Goal: Task Accomplishment & Management: Complete application form

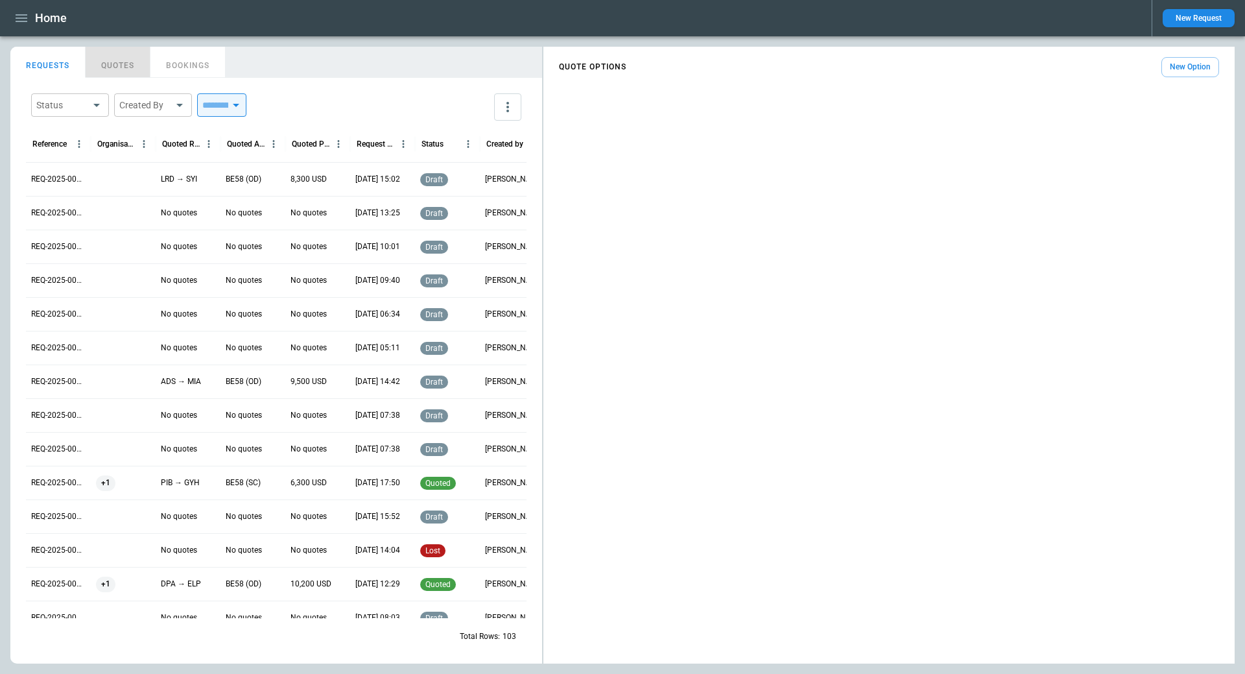
click at [123, 62] on button "QUOTES" at bounding box center [118, 62] width 65 height 31
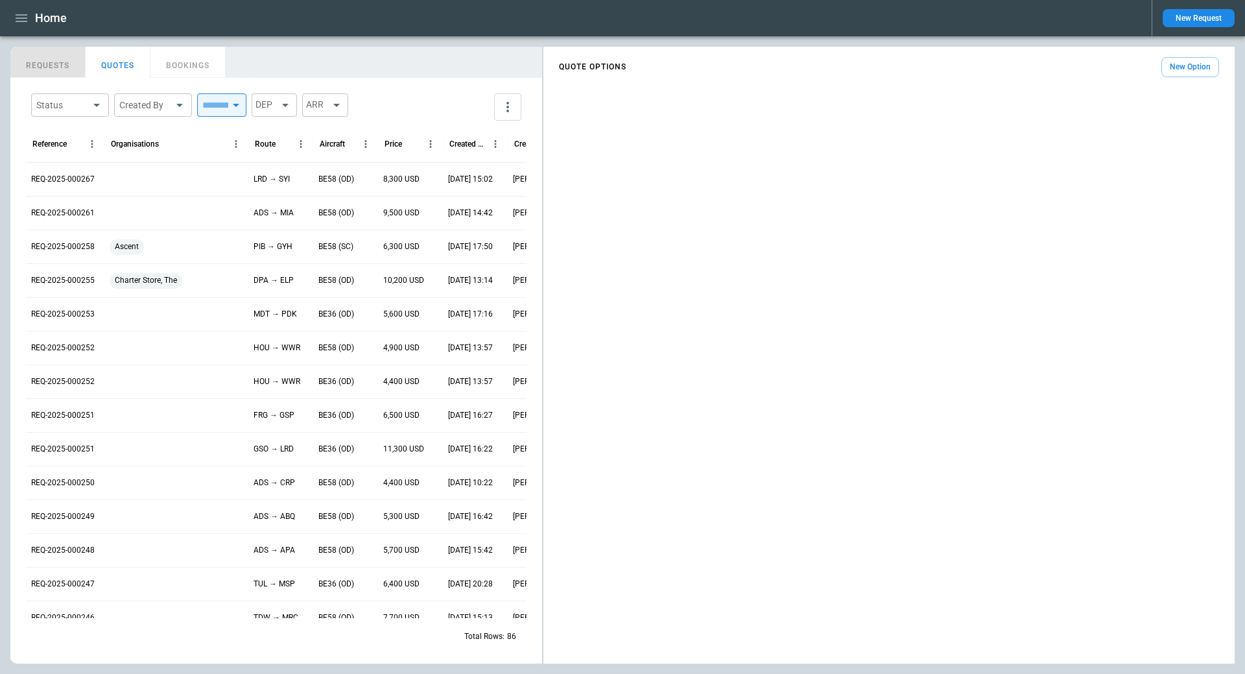
click at [38, 65] on button "REQUESTS" at bounding box center [47, 62] width 75 height 31
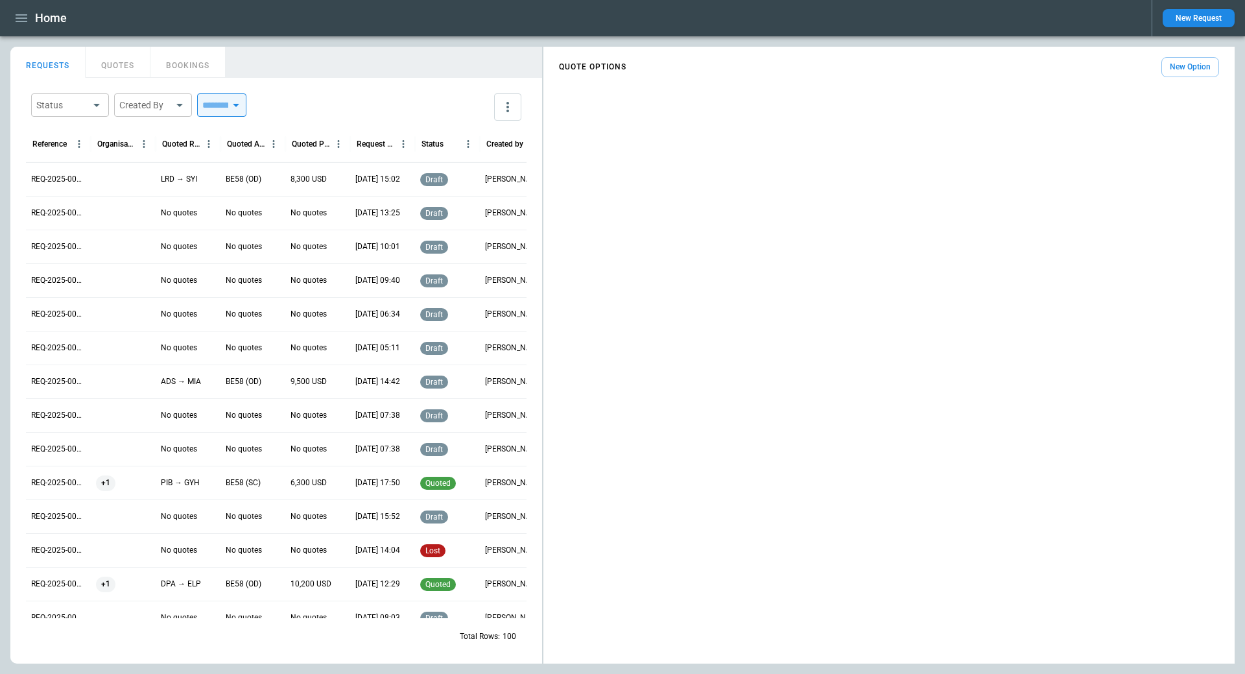
click at [16, 21] on icon "button" at bounding box center [22, 18] width 12 height 8
click at [55, 43] on li "Home" at bounding box center [58, 45] width 97 height 21
click at [1184, 78] on div at bounding box center [622, 337] width 1245 height 674
click at [19, 18] on icon "button" at bounding box center [22, 18] width 12 height 8
click at [48, 51] on li "Home" at bounding box center [58, 45] width 97 height 21
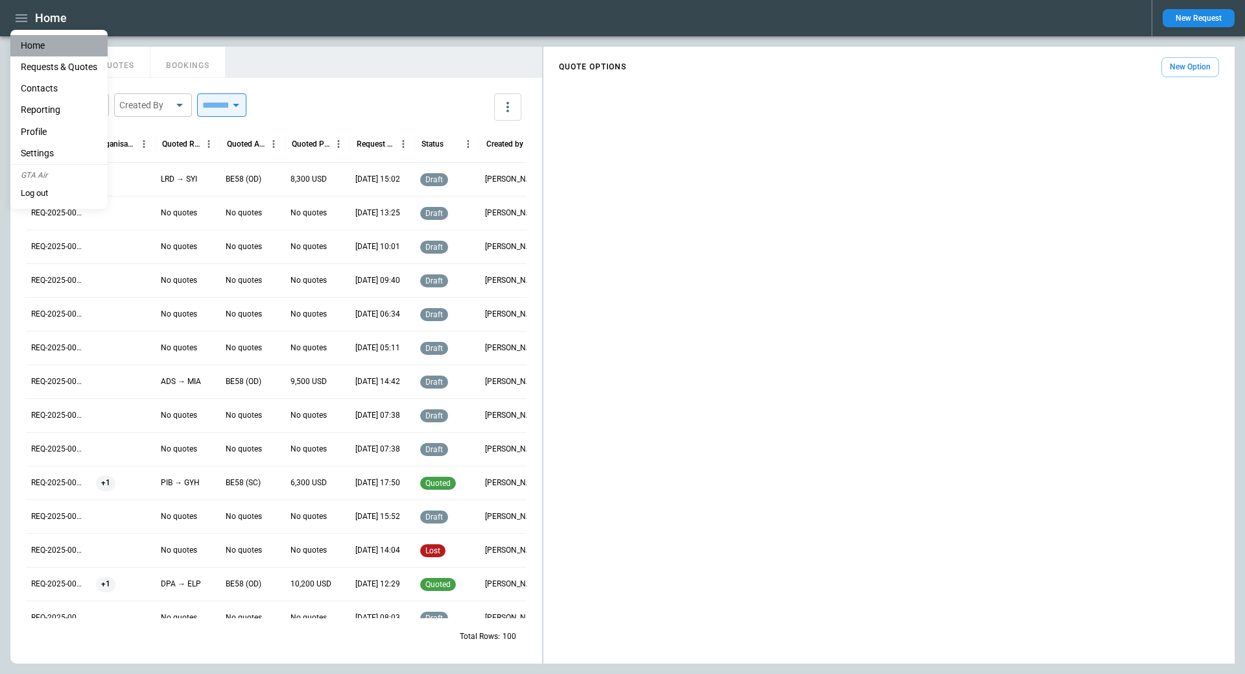
click at [40, 47] on li "Home" at bounding box center [58, 45] width 97 height 21
click at [309, 49] on div at bounding box center [622, 337] width 1245 height 674
click at [50, 65] on button "REQUESTS" at bounding box center [47, 62] width 75 height 31
click at [509, 112] on icon "more" at bounding box center [508, 107] width 16 height 16
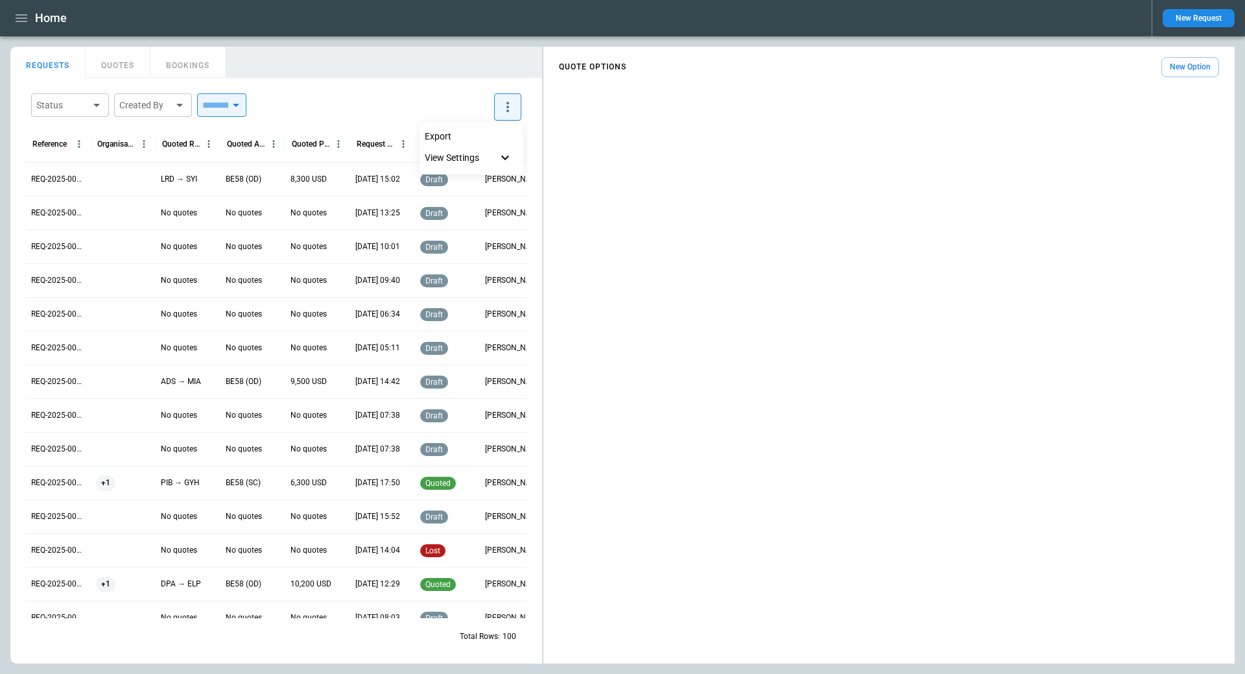
click at [419, 88] on div at bounding box center [622, 337] width 1245 height 674
click at [9, 21] on div "Home New Request" at bounding box center [622, 18] width 1245 height 36
click at [21, 20] on icon "button" at bounding box center [22, 18] width 16 height 16
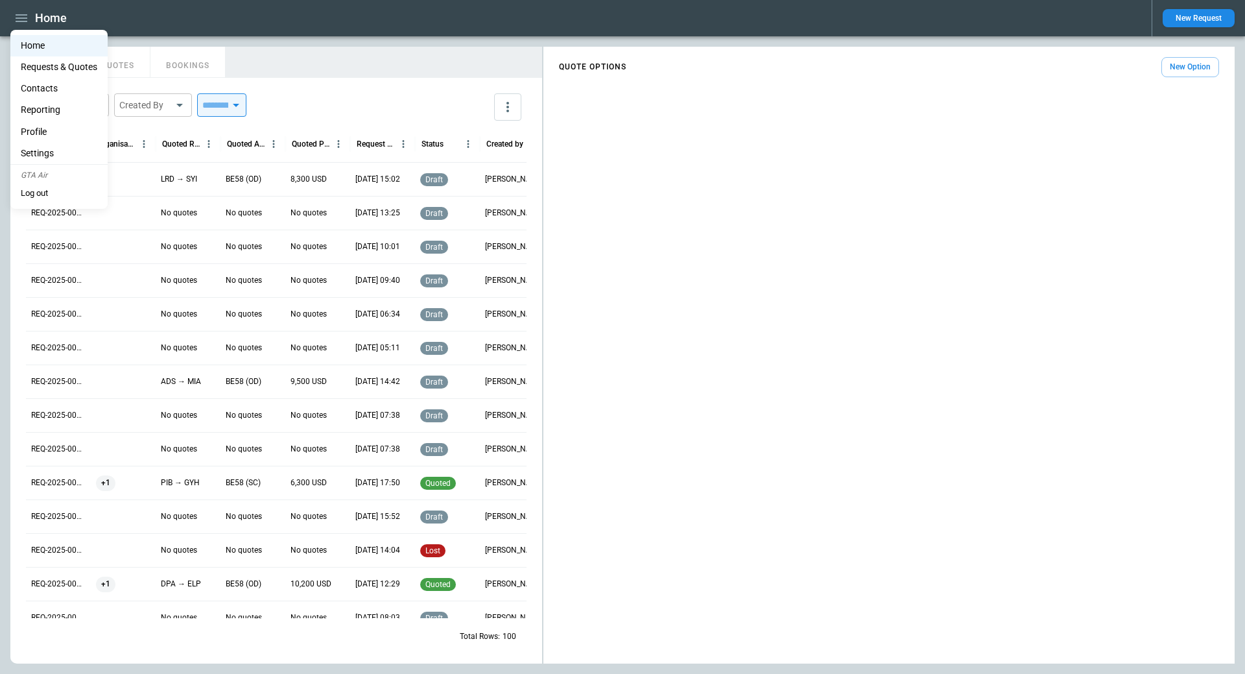
click at [331, 64] on div at bounding box center [622, 337] width 1245 height 674
click at [129, 60] on button "QUOTES" at bounding box center [118, 62] width 65 height 31
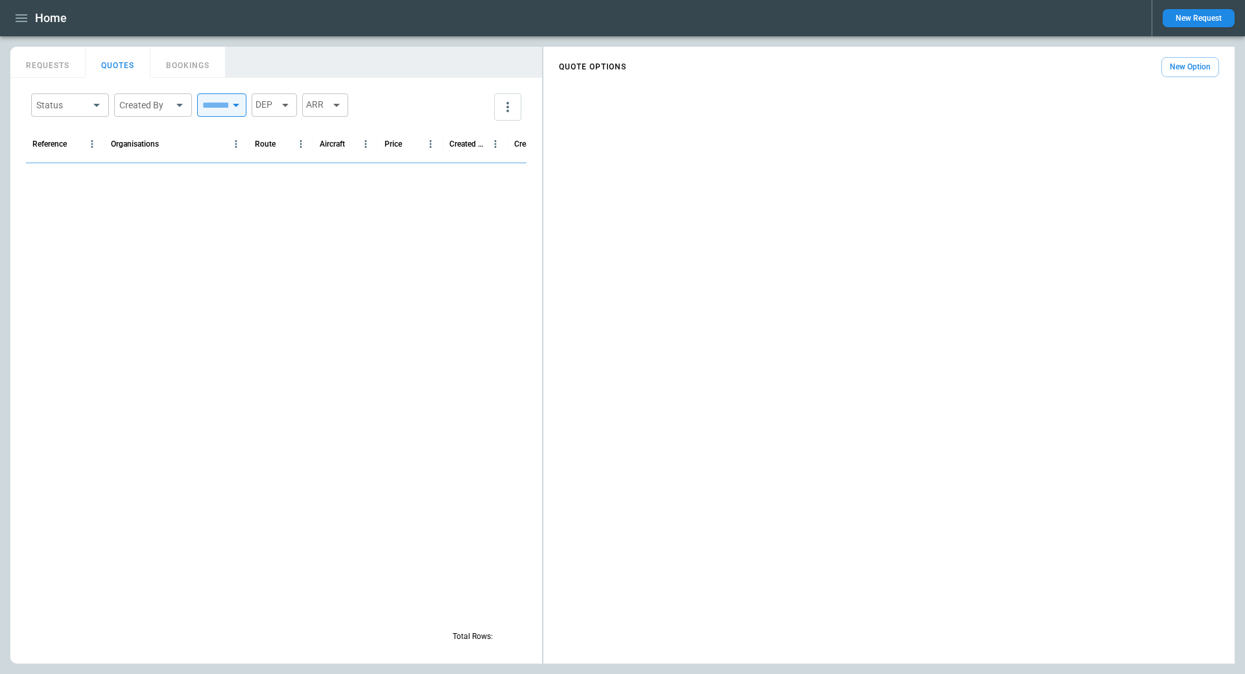
click at [274, 25] on div "Home" at bounding box center [575, 18] width 1131 height 23
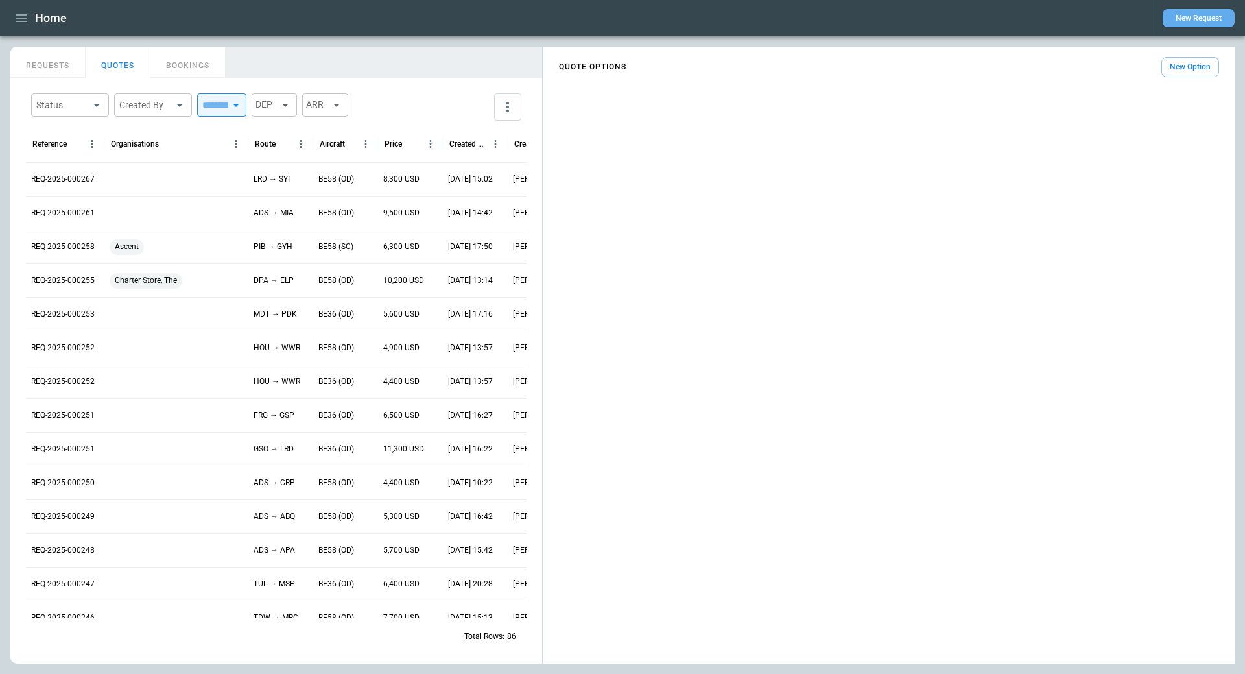
click at [1210, 14] on button "New Request" at bounding box center [1198, 18] width 72 height 18
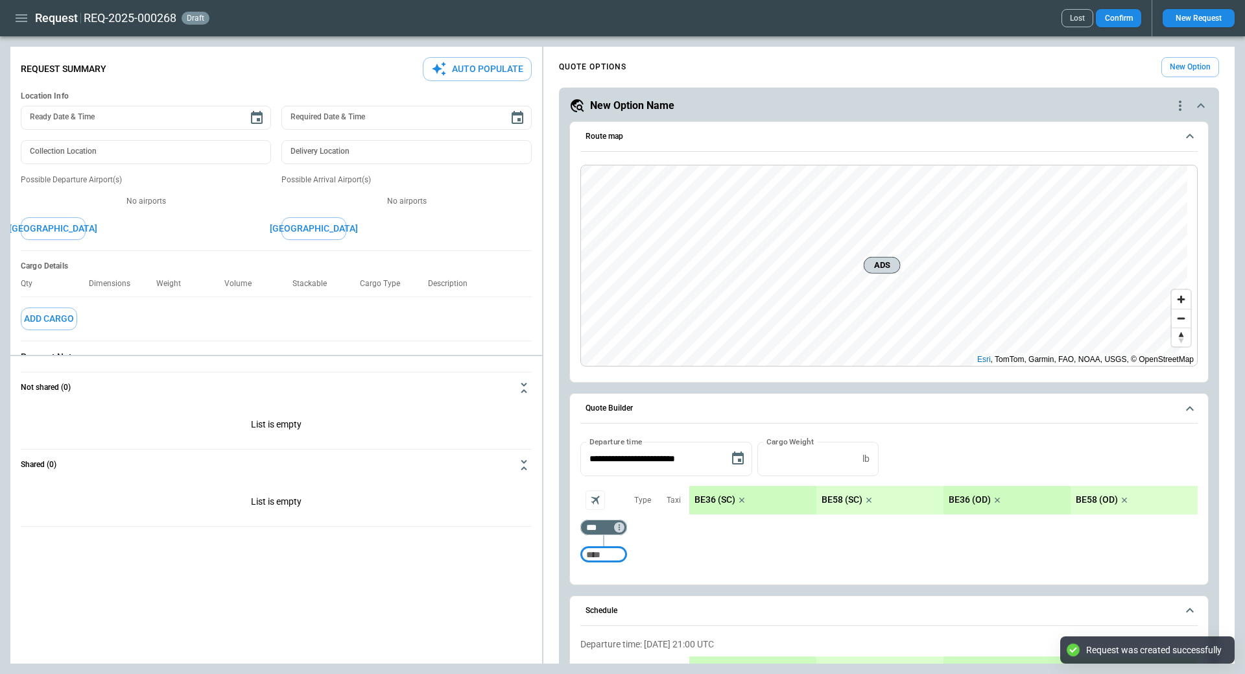
click at [464, 67] on button "Auto Populate" at bounding box center [477, 69] width 109 height 24
type textarea "*"
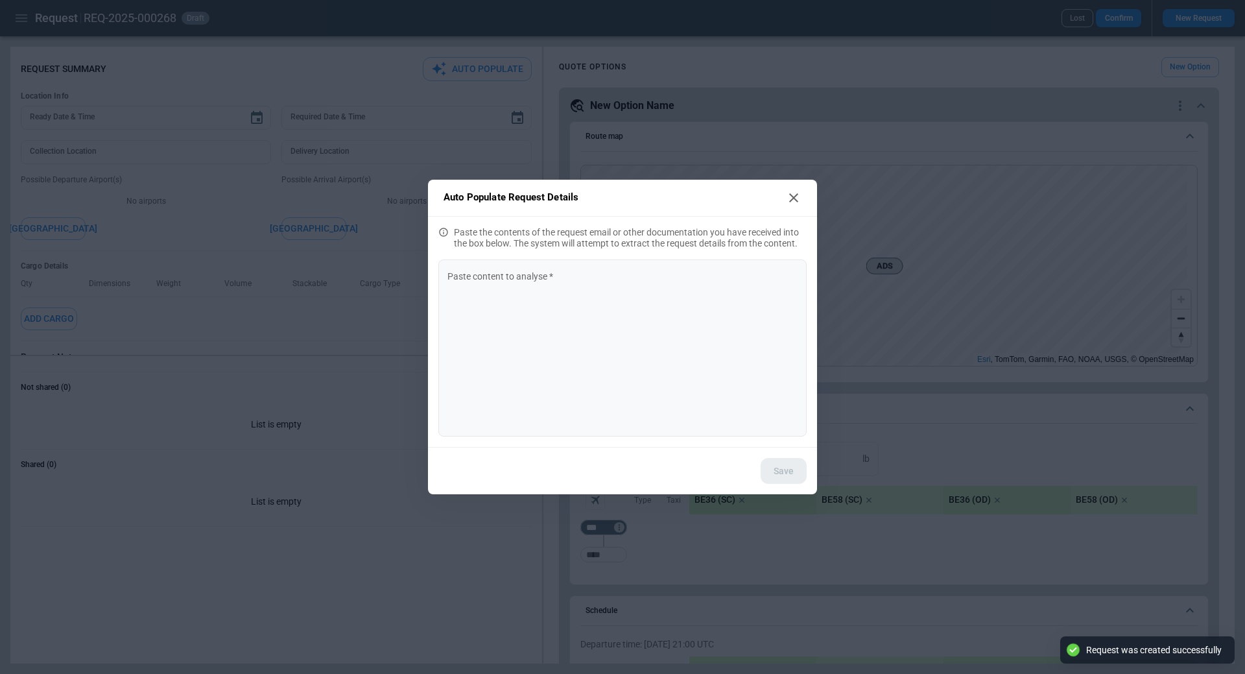
click at [480, 269] on div "* Paste content to analyse   *" at bounding box center [622, 347] width 368 height 177
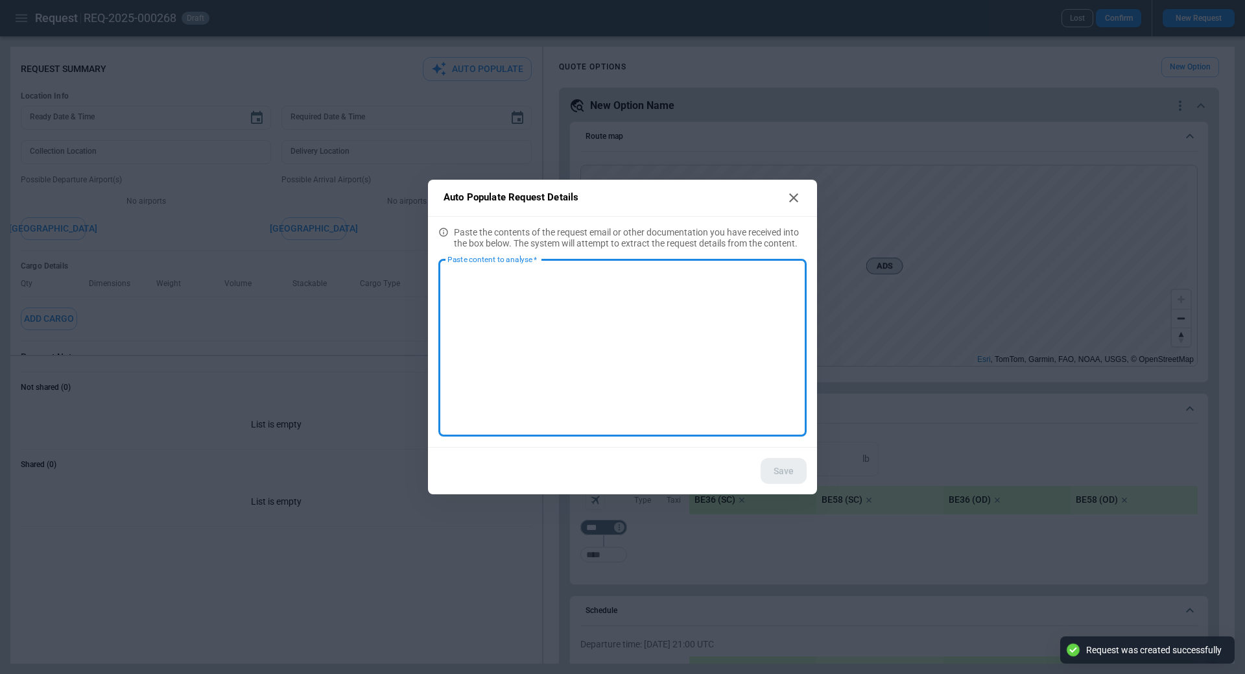
paste textarea "**********"
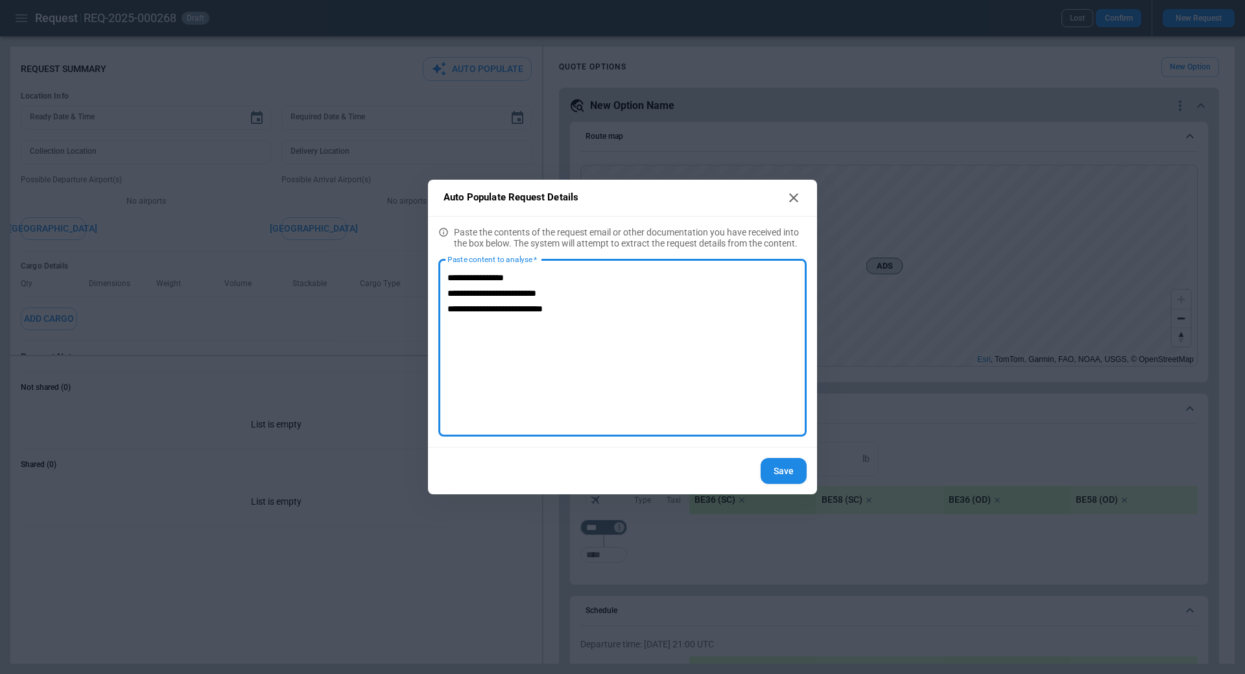
type textarea "**********"
click at [777, 467] on button "Save" at bounding box center [783, 471] width 46 height 27
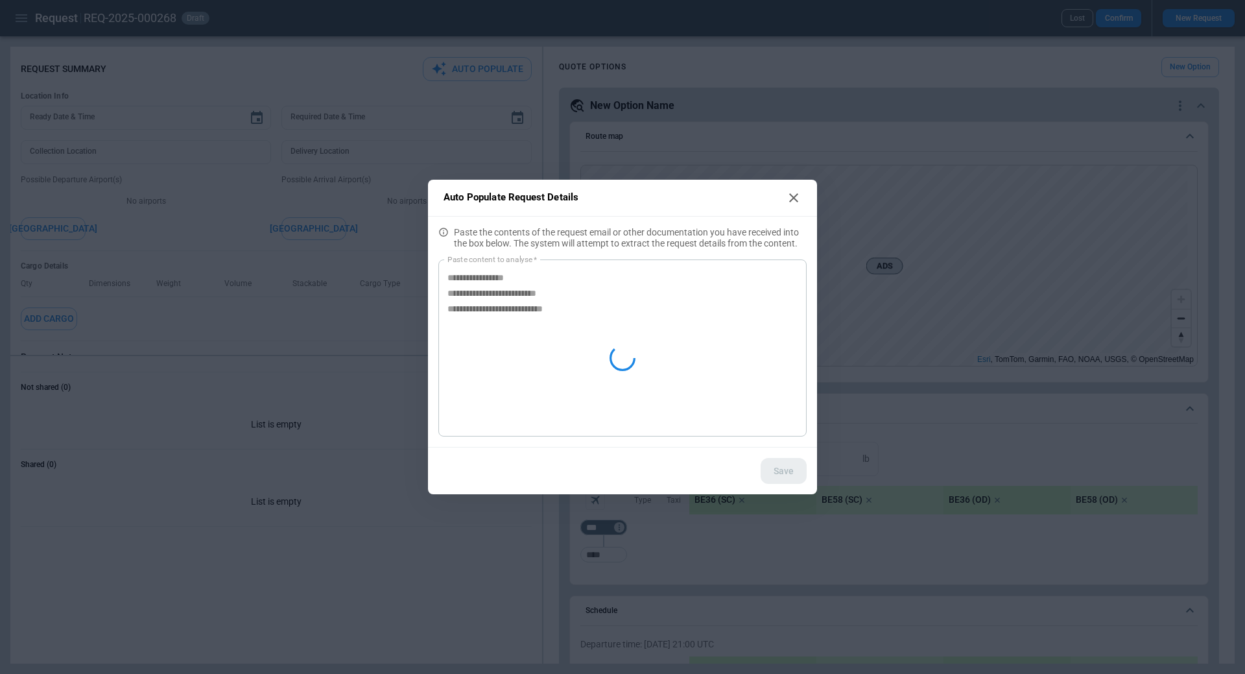
type textarea "*"
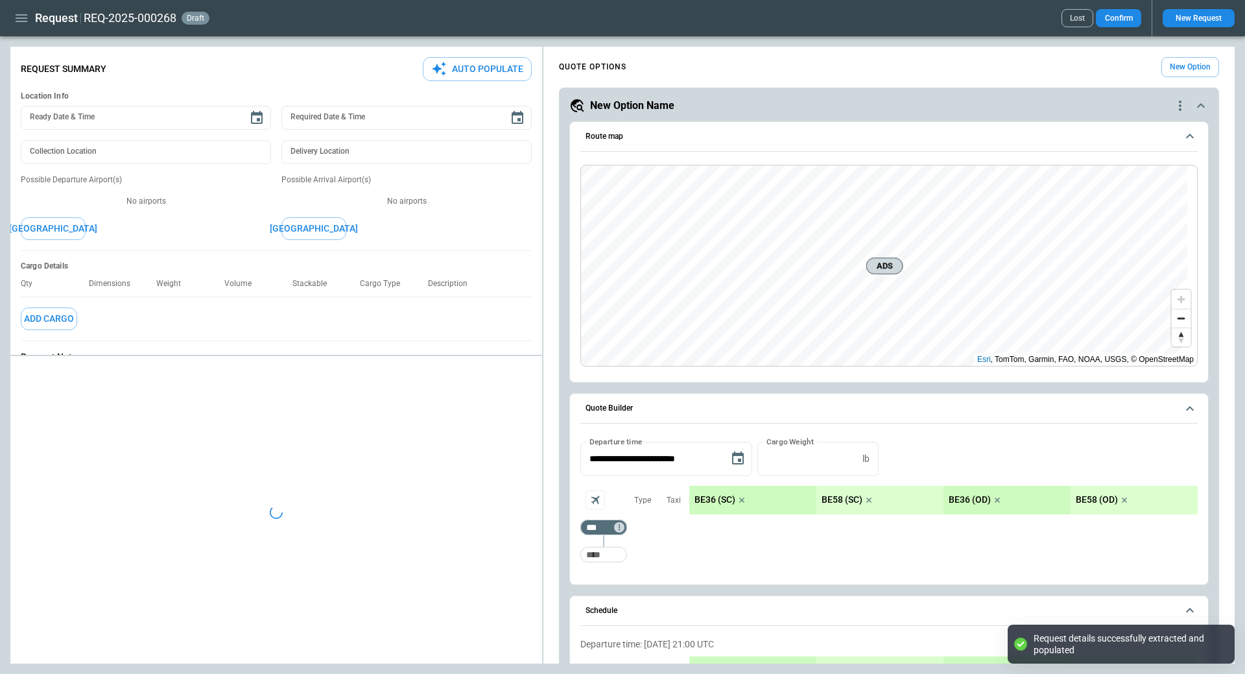
type textarea "*"
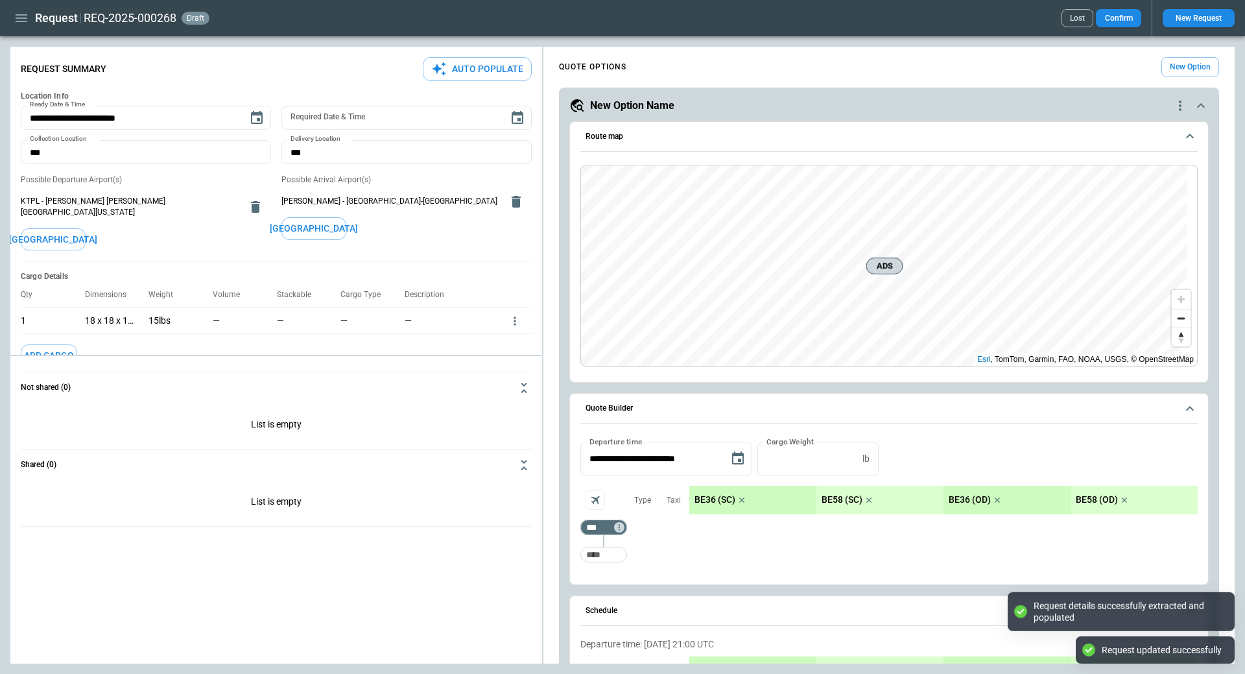
type input "**********"
type input "***"
type textarea "*"
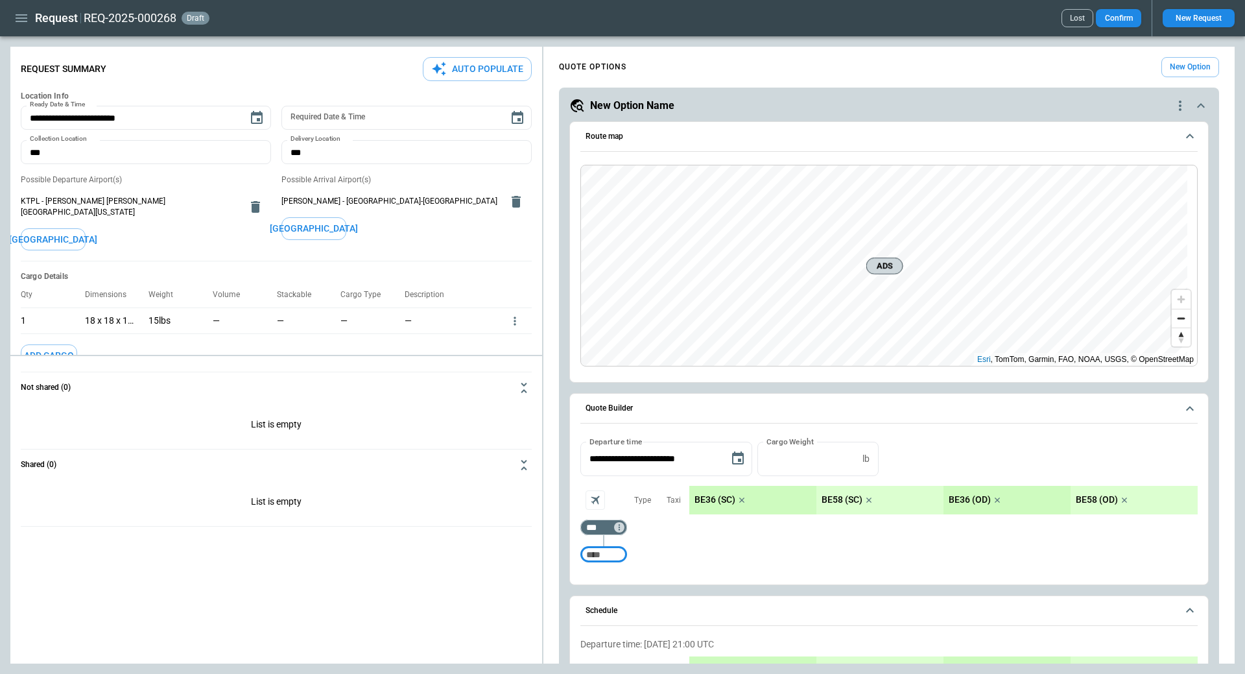
click at [592, 557] on input "Too short" at bounding box center [603, 554] width 41 height 23
type input "***"
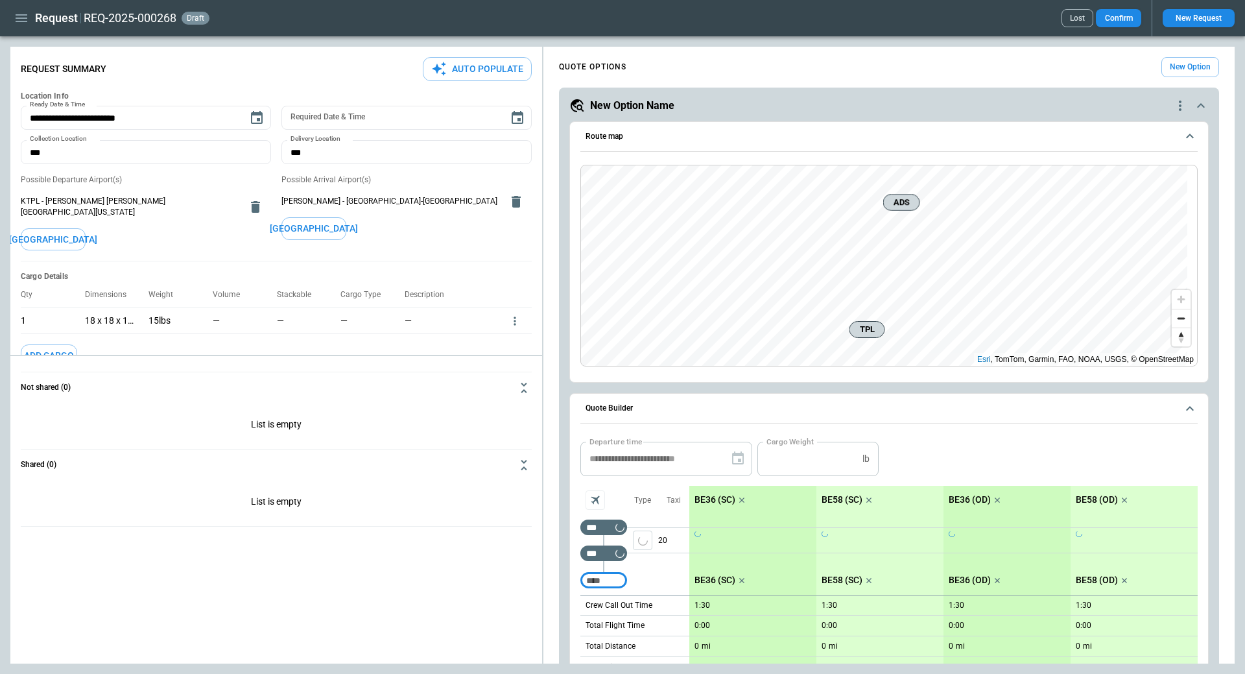
click at [740, 500] on icon "scrollable content" at bounding box center [741, 499] width 13 height 13
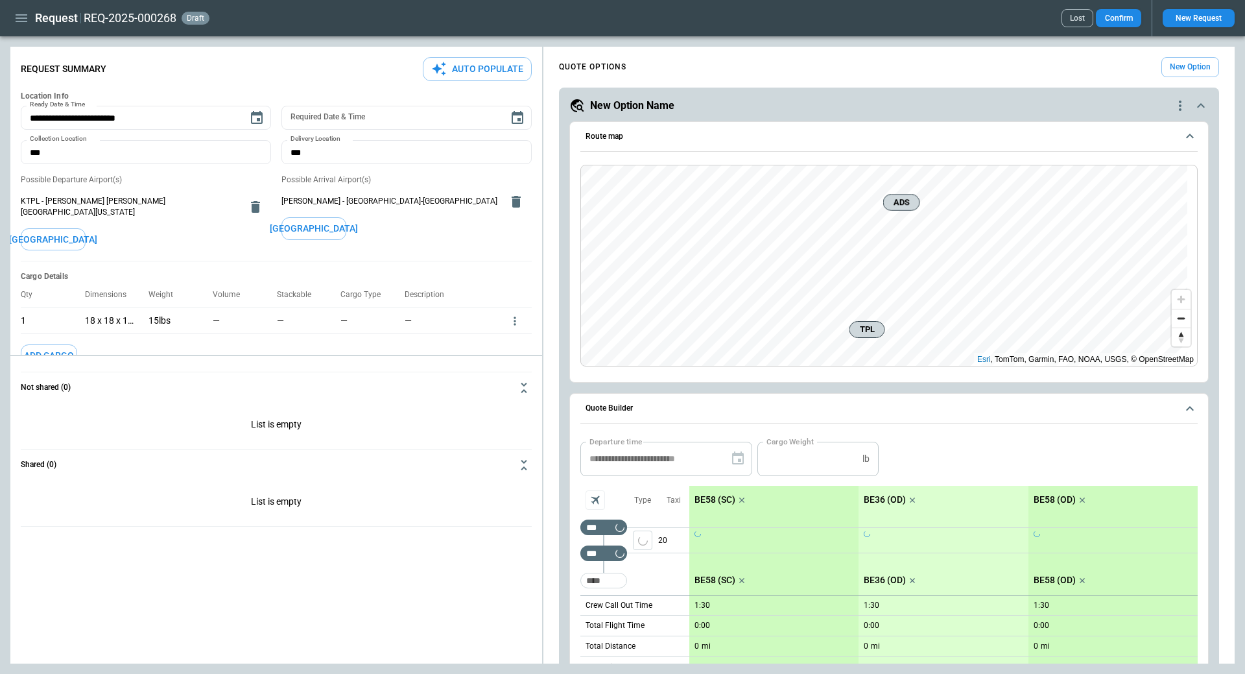
click at [740, 500] on icon "scrollable content" at bounding box center [741, 499] width 13 height 13
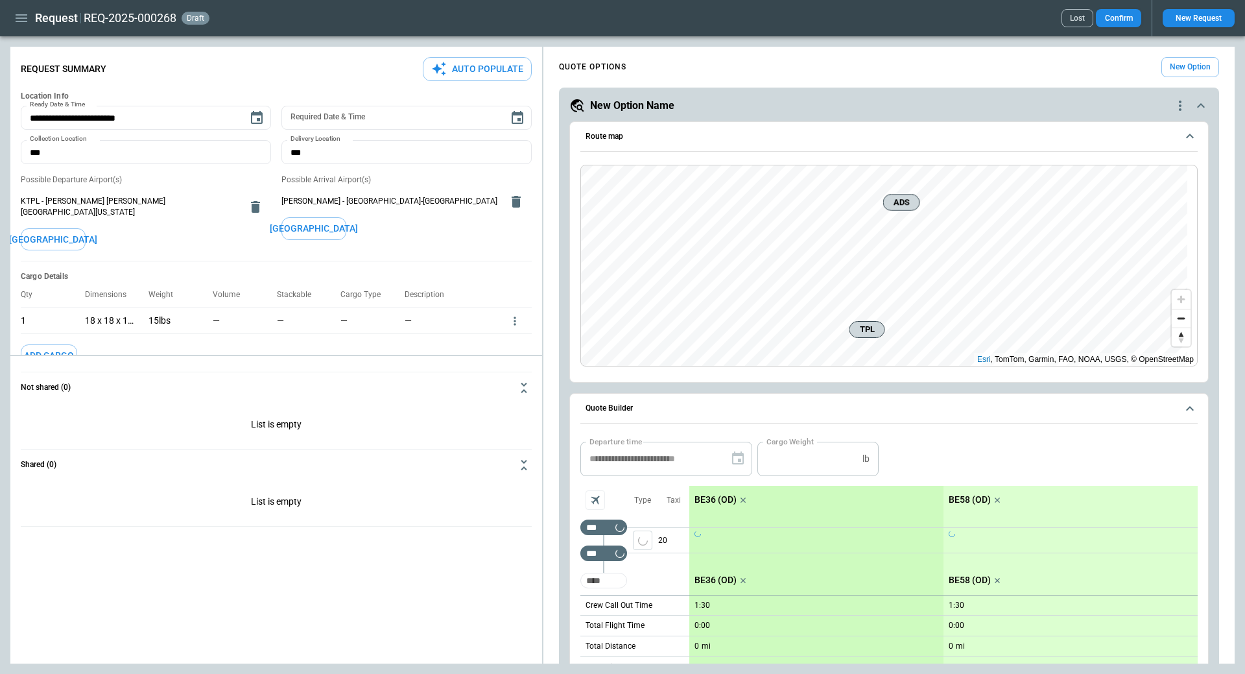
click at [601, 581] on input "Too short" at bounding box center [603, 580] width 41 height 23
type input "***"
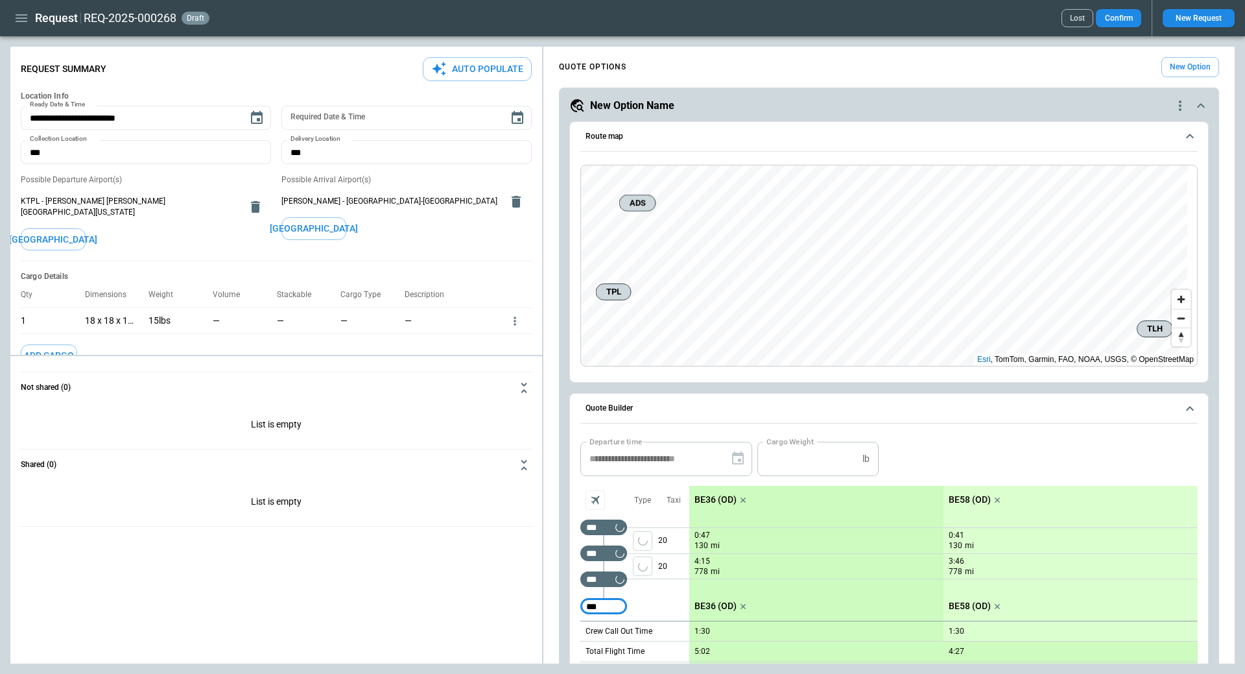
type input "***"
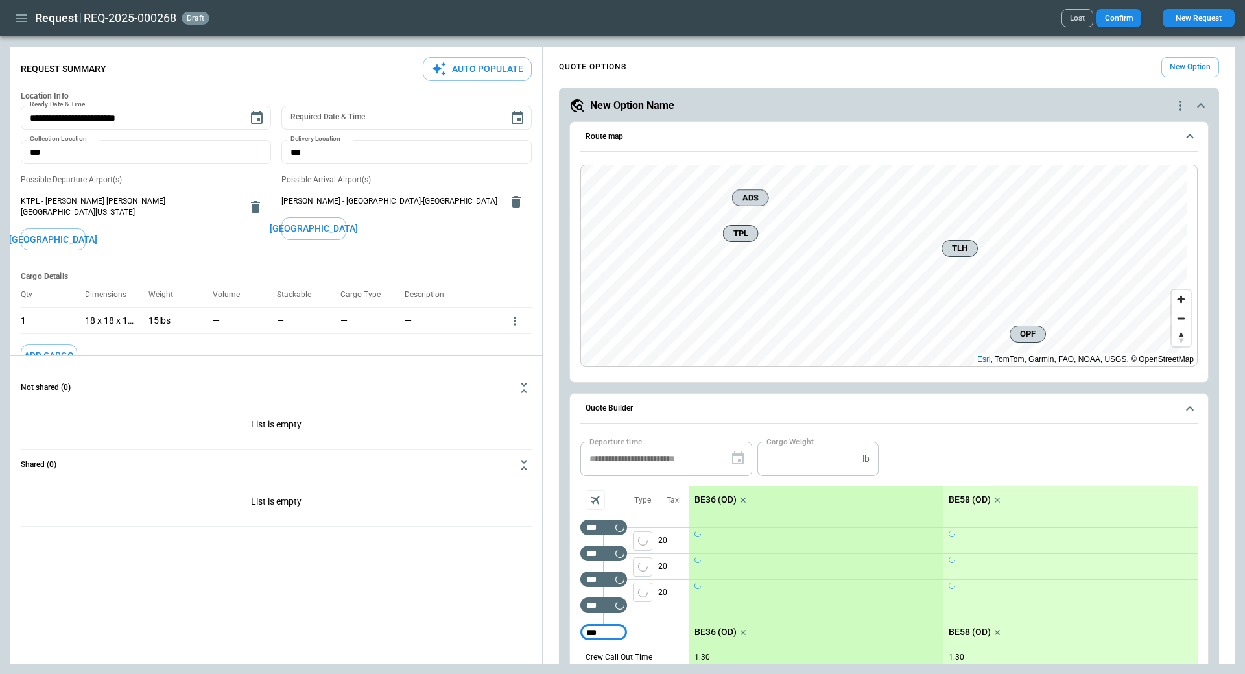
type input "***"
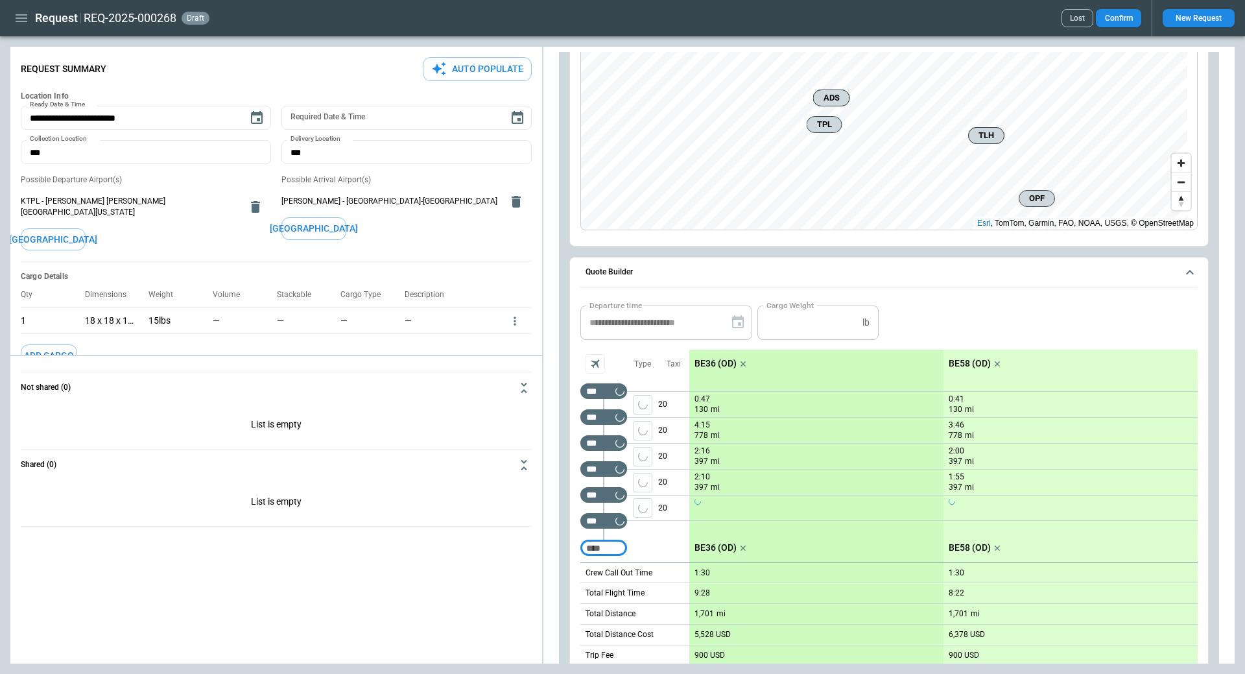
scroll to position [266, 0]
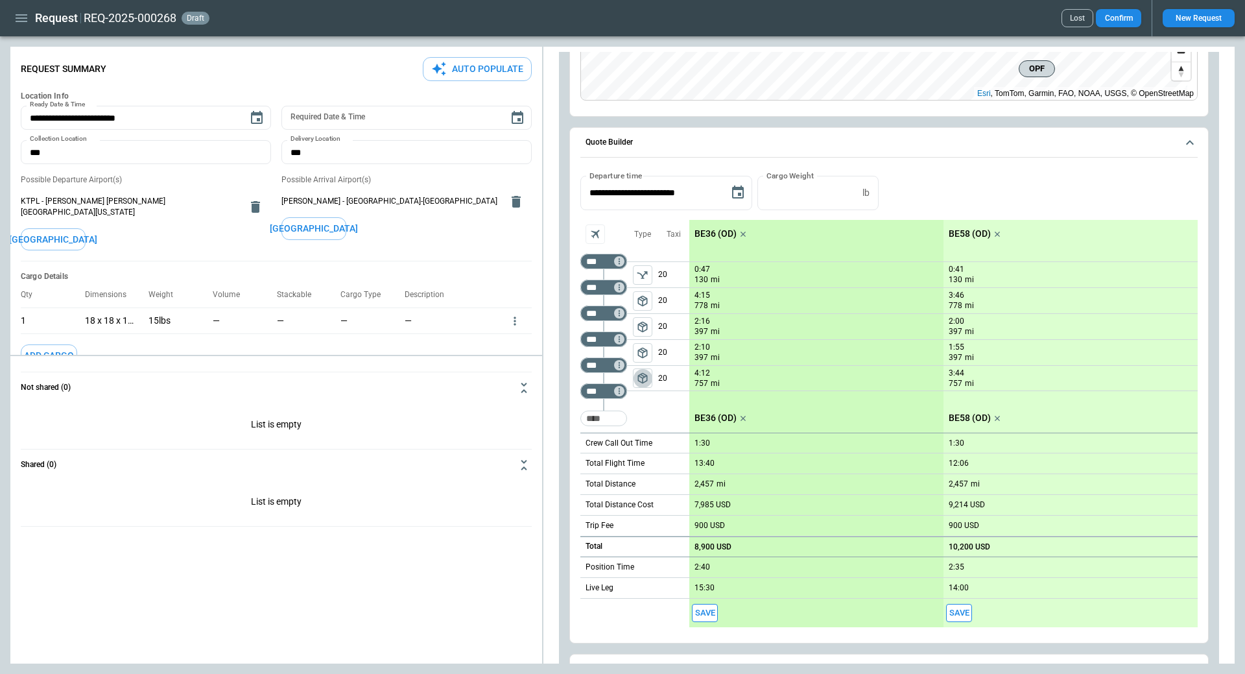
click at [644, 377] on span "package_2" at bounding box center [642, 377] width 13 height 13
click at [645, 348] on span "package_2" at bounding box center [642, 352] width 13 height 13
click at [703, 614] on button "Save" at bounding box center [705, 613] width 26 height 19
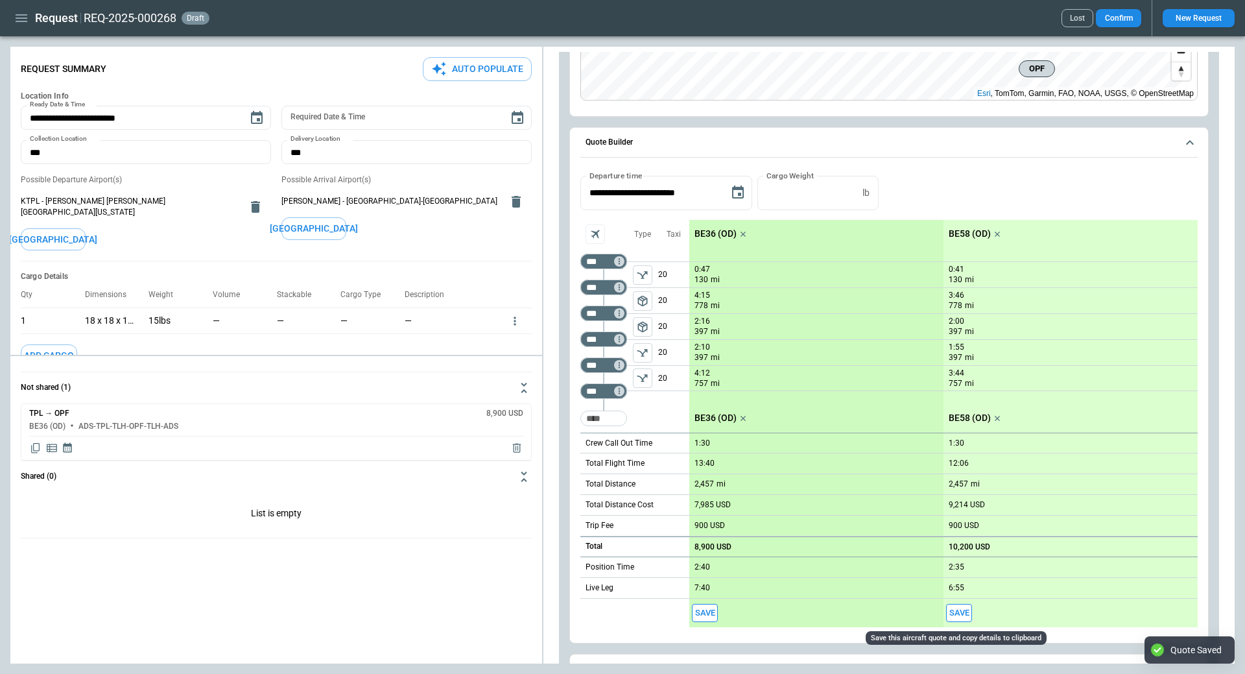
click at [957, 611] on button "Save" at bounding box center [959, 613] width 26 height 19
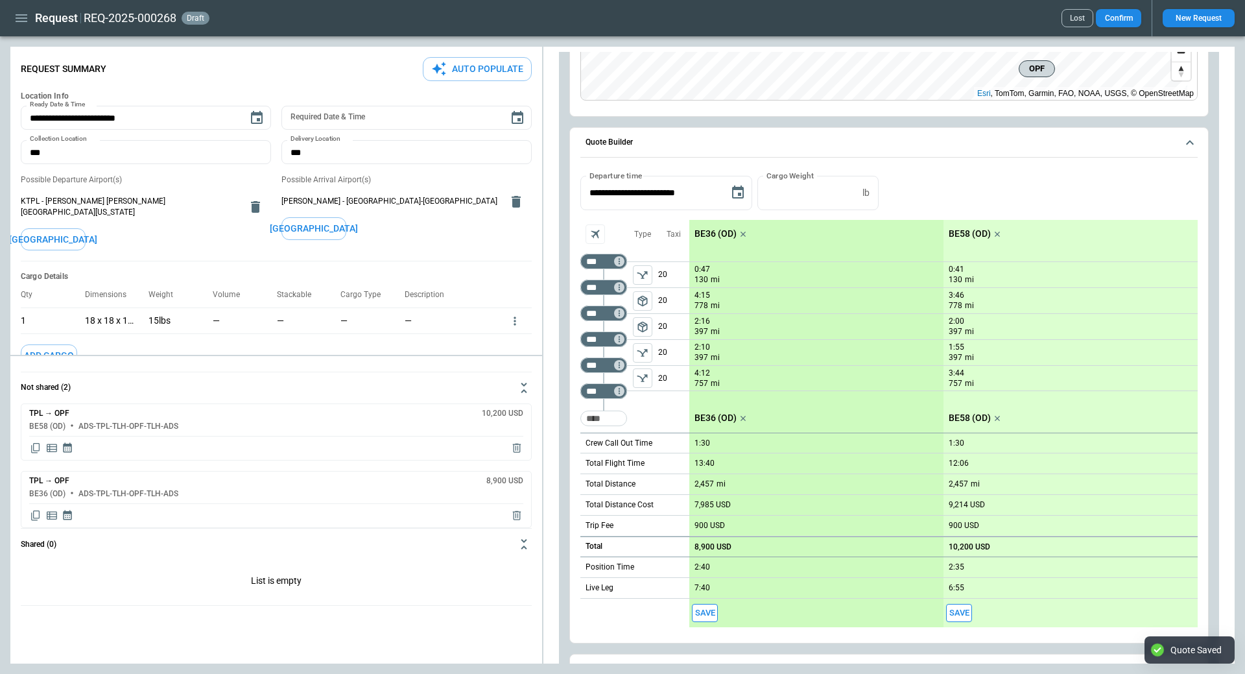
type textarea "*"
click at [36, 513] on icon "Copy quote content" at bounding box center [35, 515] width 13 height 13
click at [34, 449] on icon "Copy quote content" at bounding box center [35, 447] width 13 height 13
click at [16, 21] on icon "button" at bounding box center [22, 18] width 12 height 8
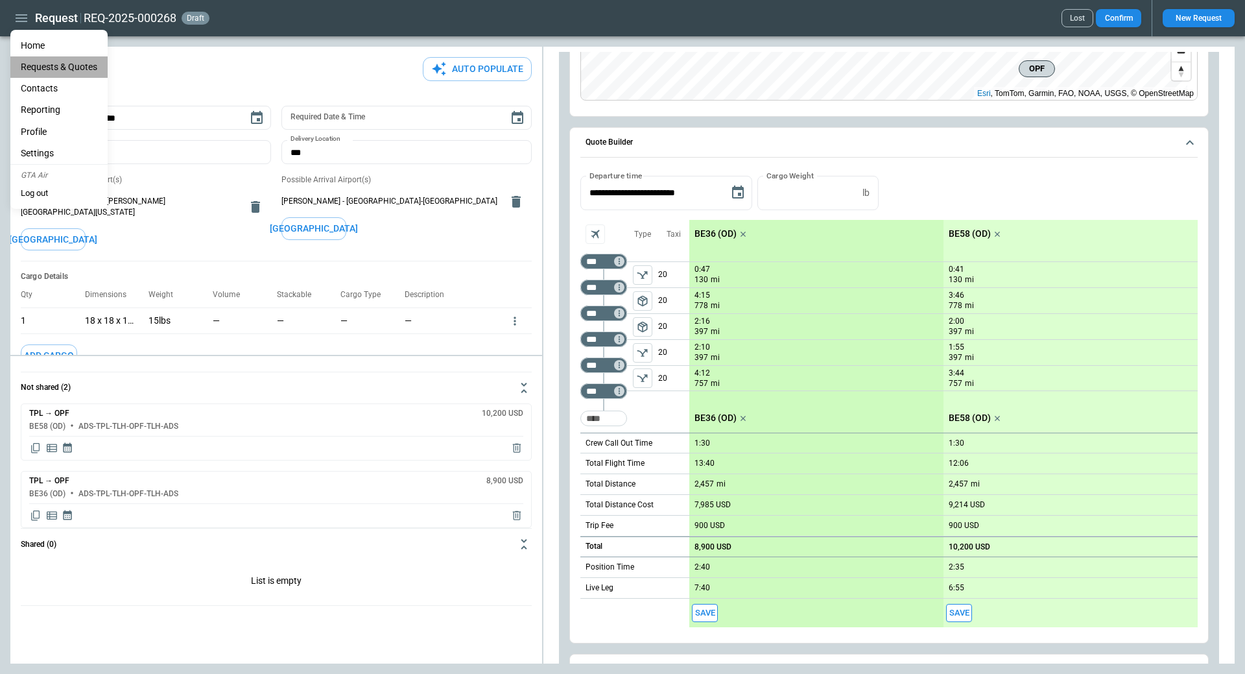
click at [38, 64] on Quotes "Requests & Quotes" at bounding box center [58, 66] width 97 height 21
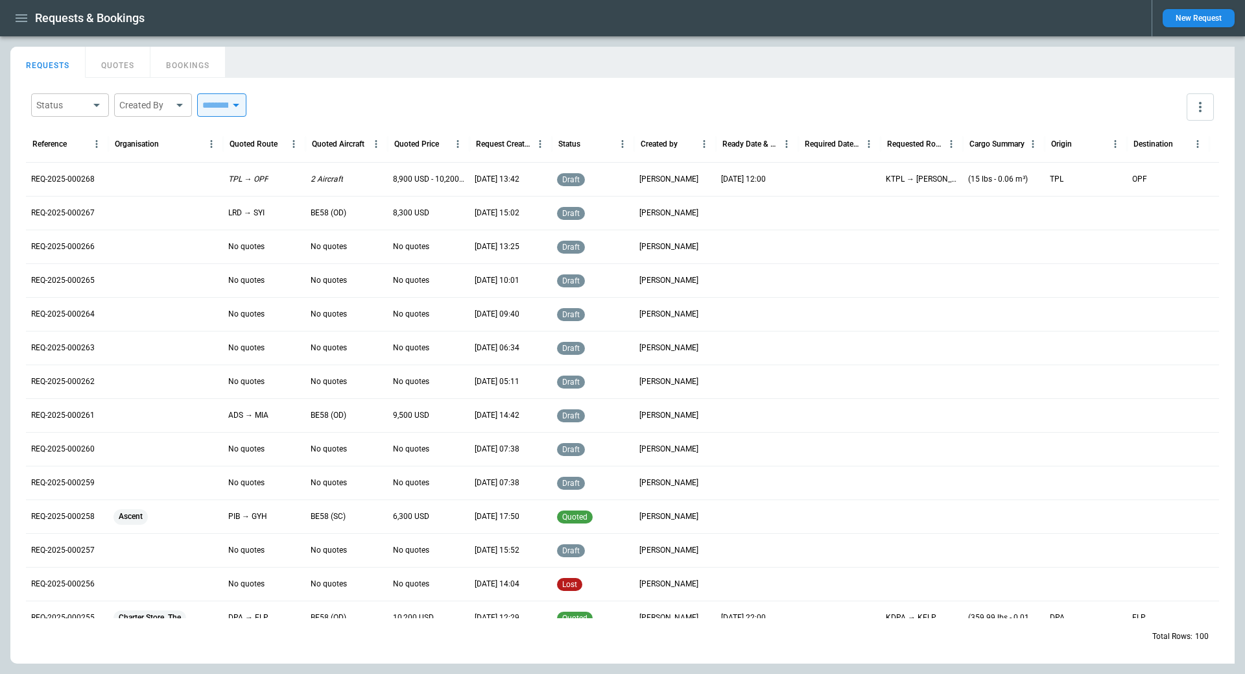
click at [149, 178] on div at bounding box center [165, 179] width 115 height 34
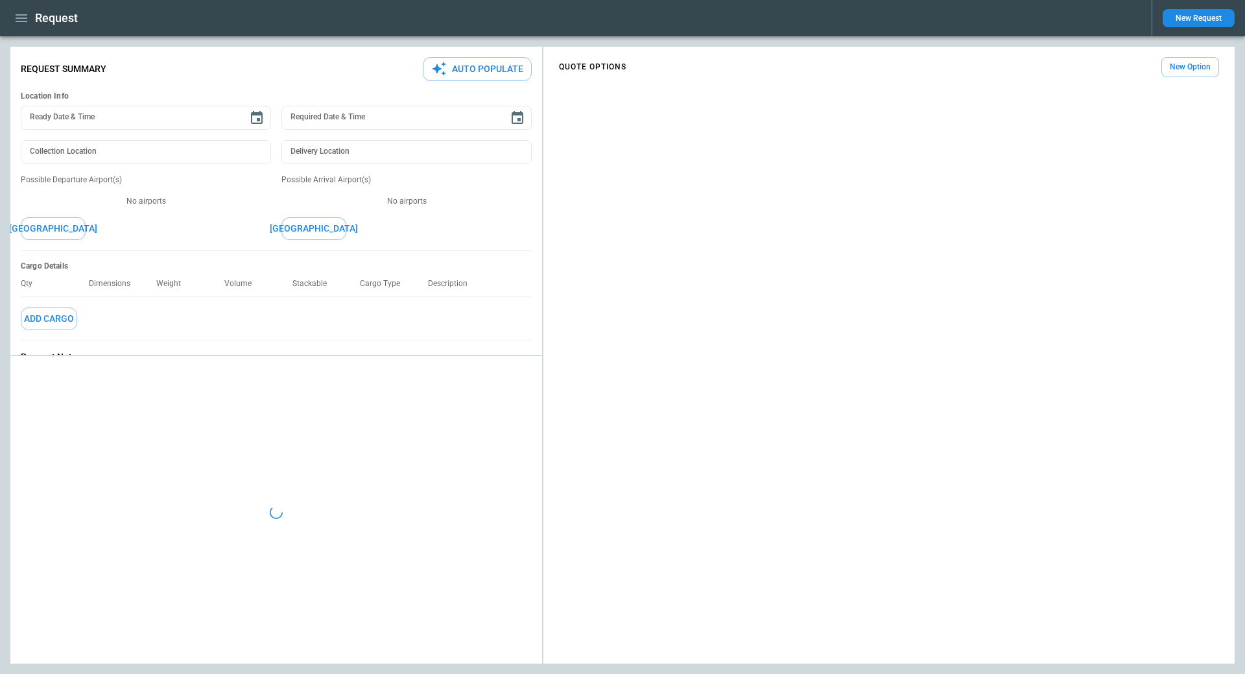
type input "**********"
type input "***"
type textarea "*"
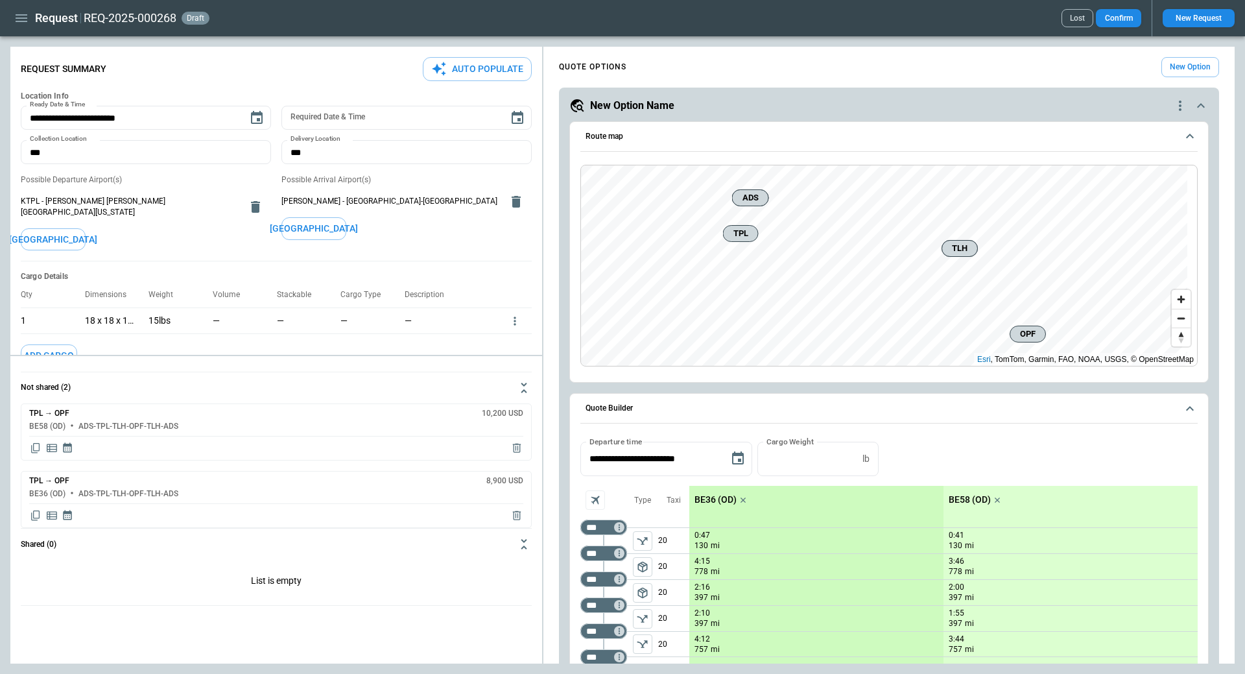
click at [18, 22] on icon "button" at bounding box center [22, 18] width 12 height 8
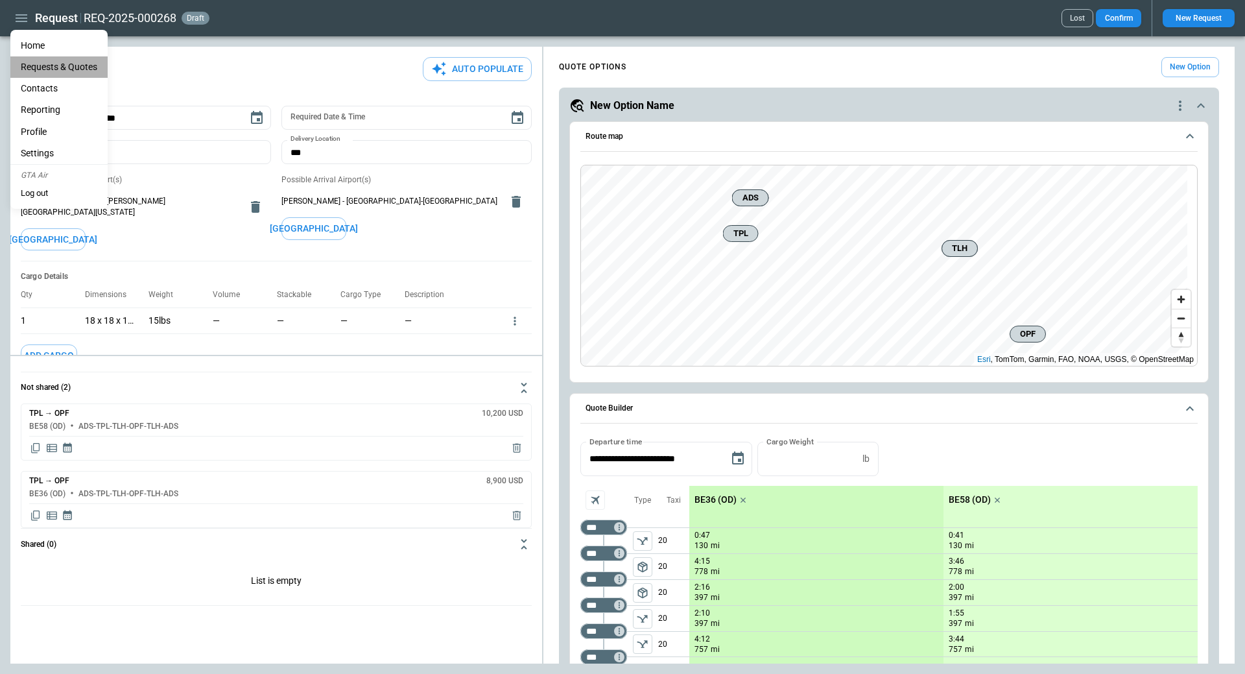
click at [56, 63] on Quotes "Requests & Quotes" at bounding box center [58, 66] width 97 height 21
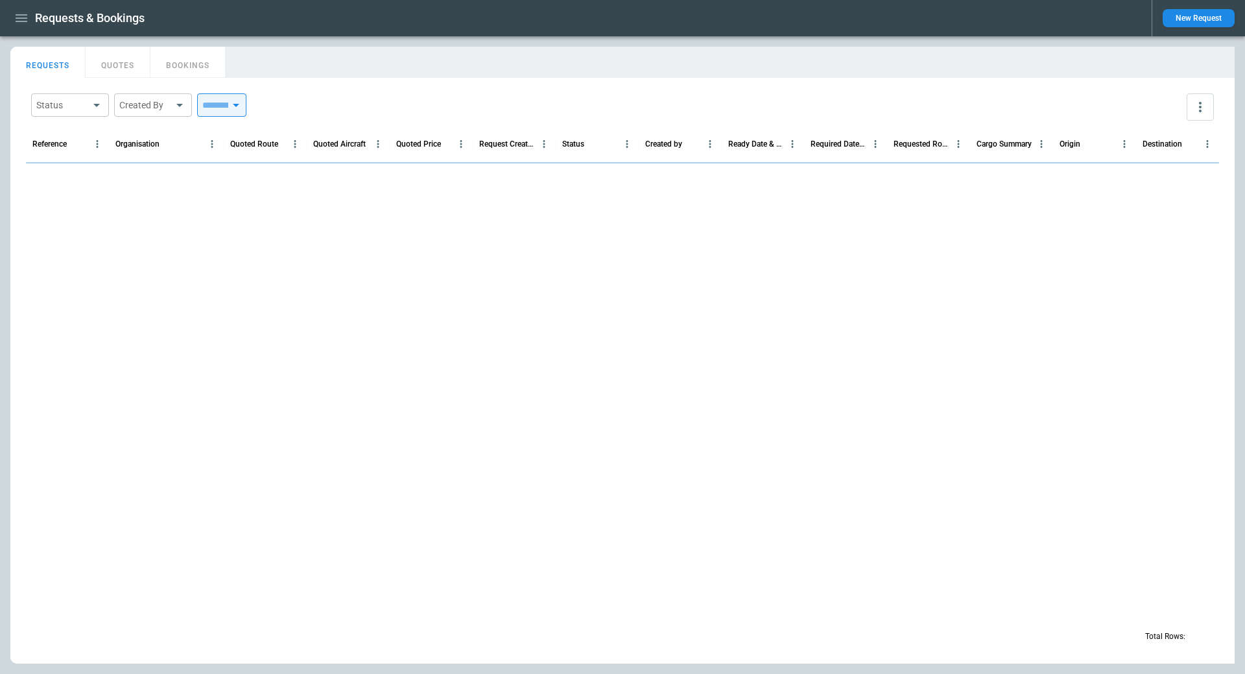
click at [130, 56] on button "QUOTES" at bounding box center [118, 62] width 65 height 31
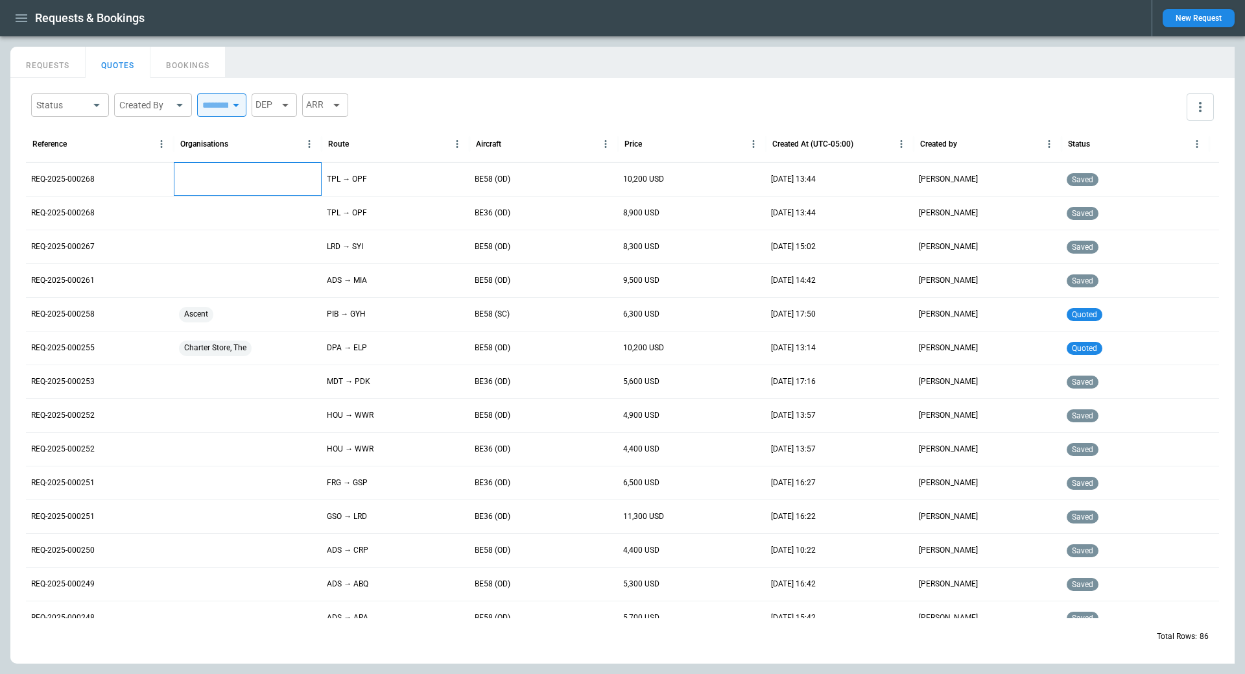
click at [217, 181] on div at bounding box center [248, 179] width 148 height 34
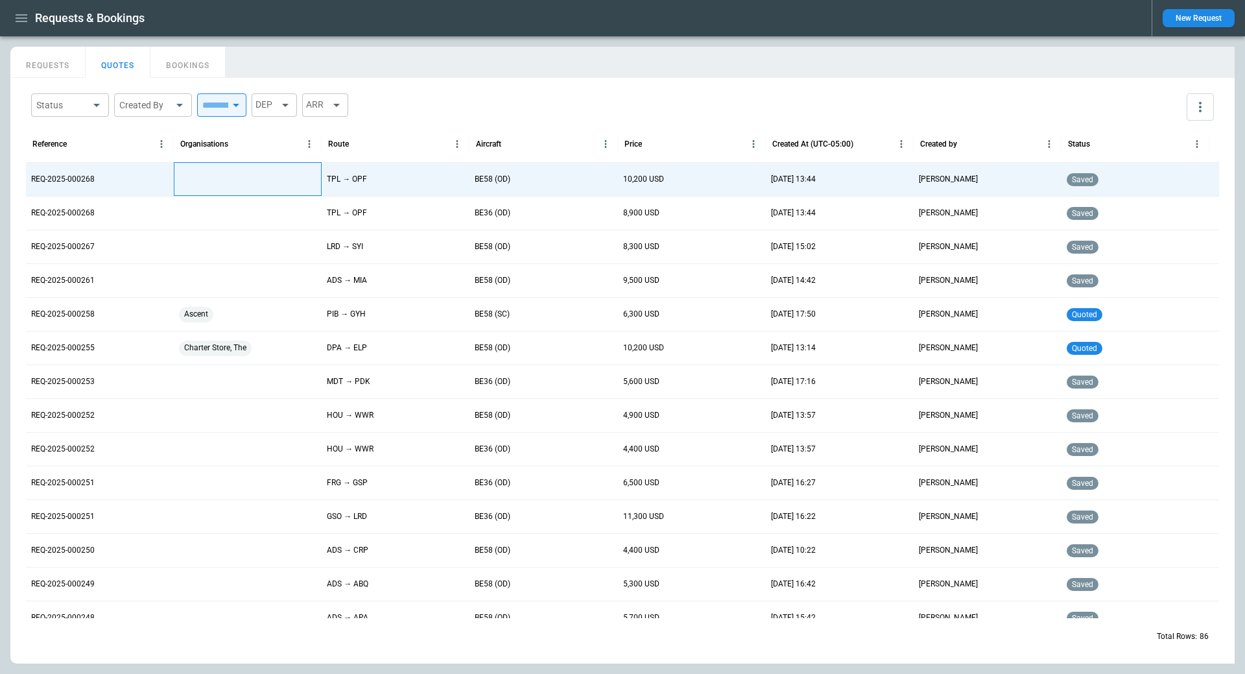
click at [217, 181] on div at bounding box center [248, 179] width 148 height 34
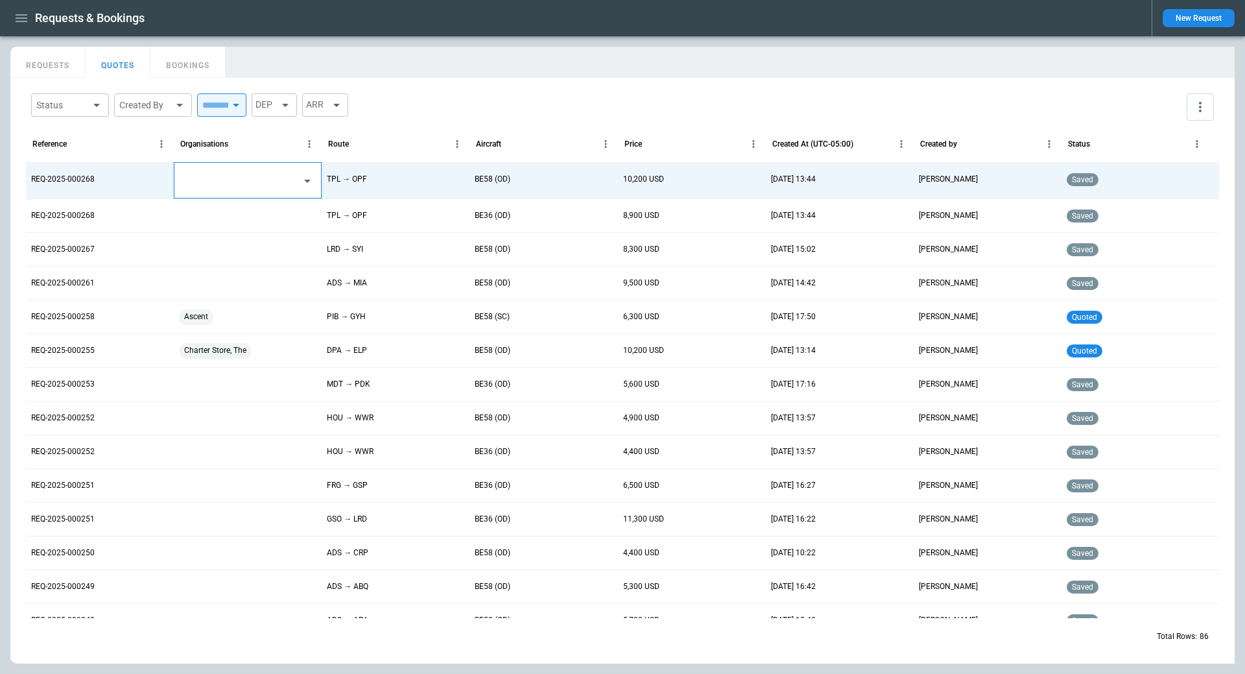
click at [234, 181] on input "text" at bounding box center [237, 180] width 115 height 23
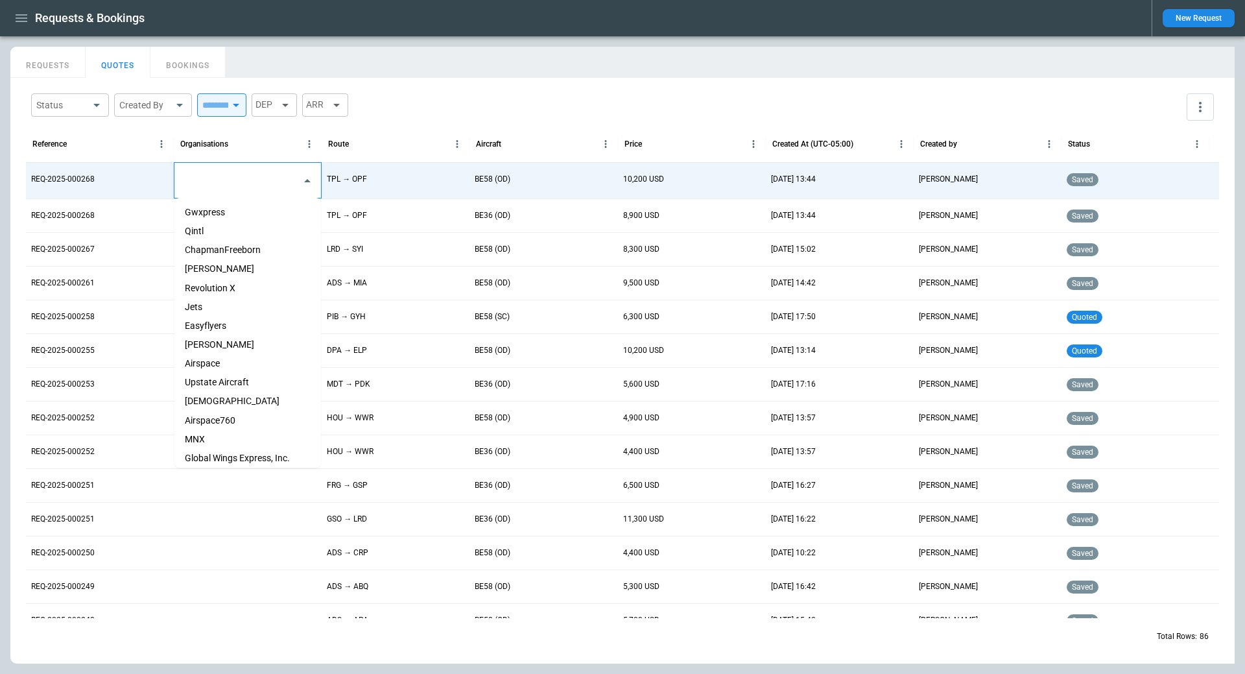
click at [217, 268] on li "[PERSON_NAME]" at bounding box center [247, 268] width 147 height 19
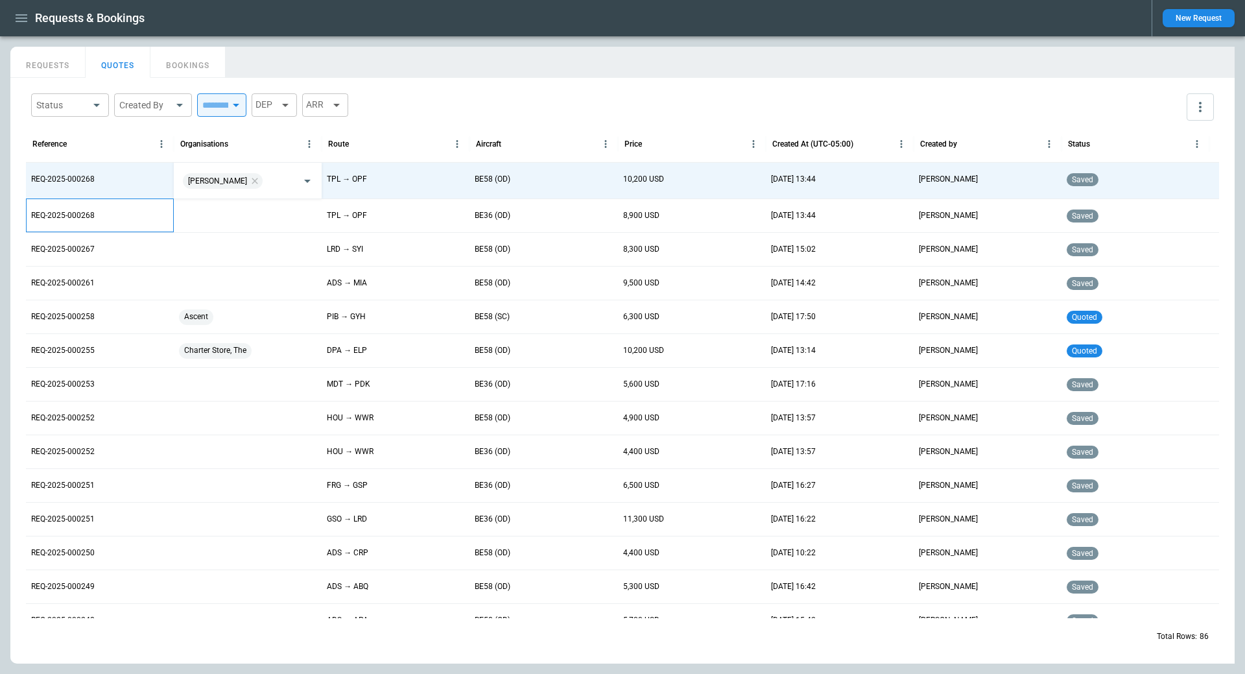
click at [149, 217] on div "REQ-2025-000268" at bounding box center [100, 215] width 148 height 34
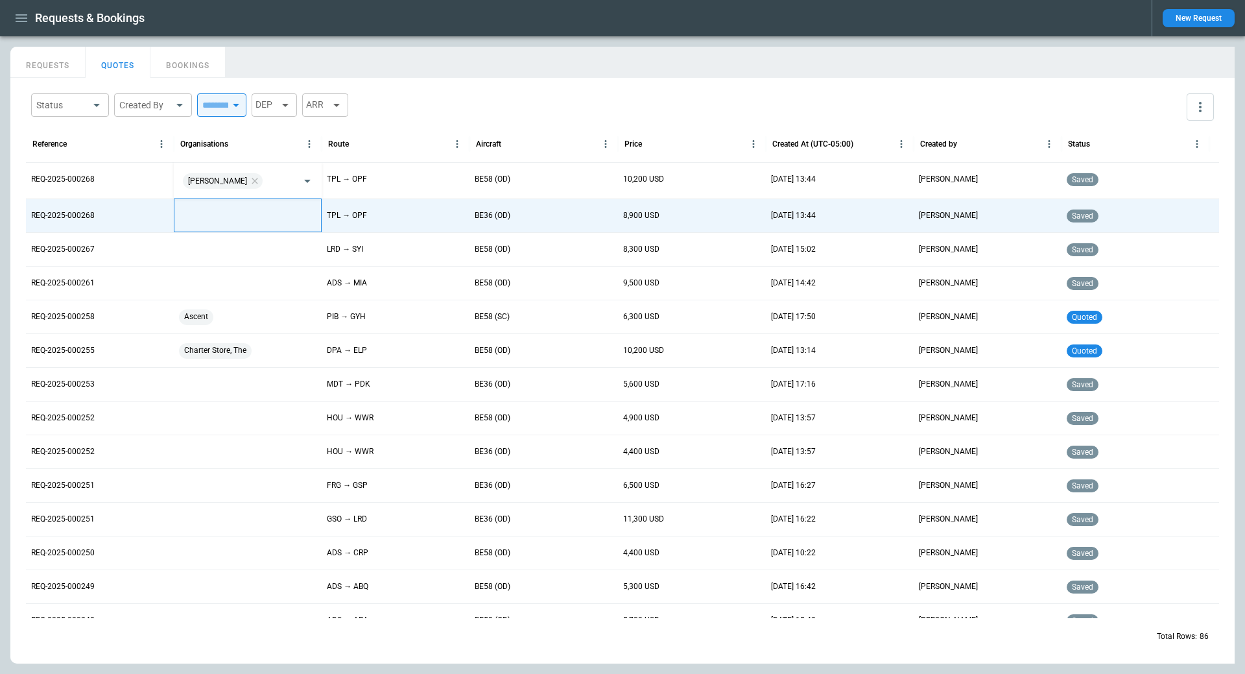
click at [207, 212] on div at bounding box center [248, 215] width 148 height 34
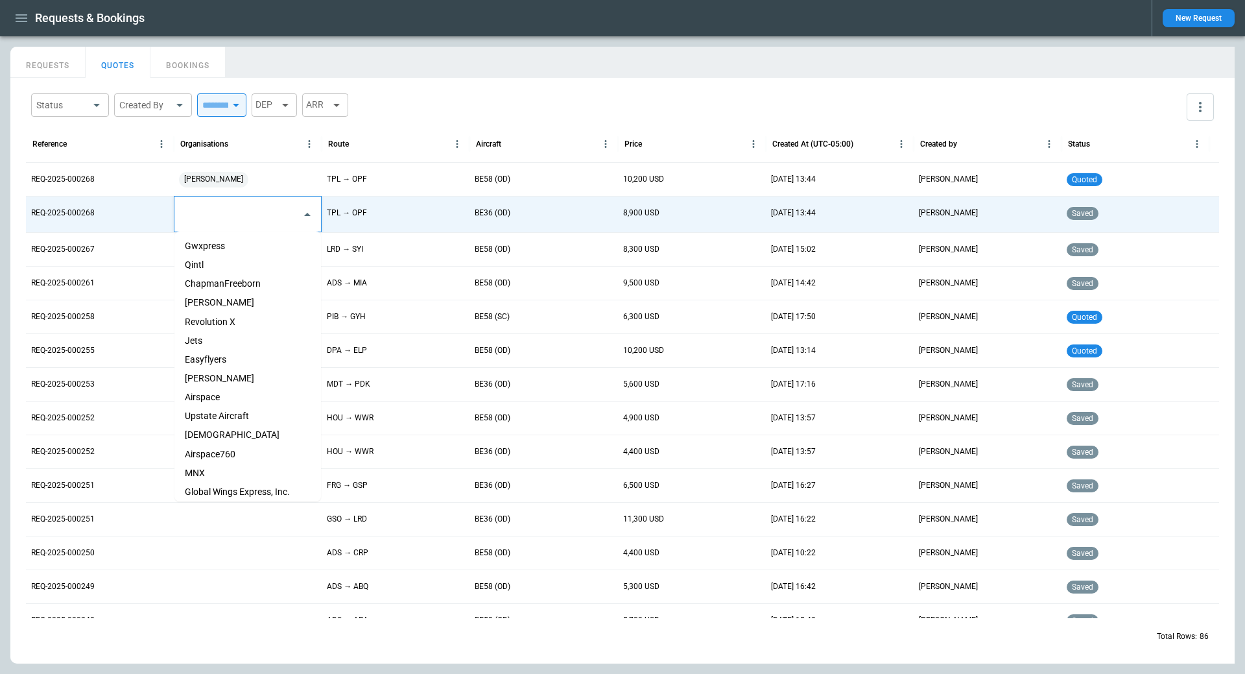
click at [206, 218] on input "text" at bounding box center [237, 214] width 115 height 23
click at [209, 298] on li "[PERSON_NAME]" at bounding box center [247, 302] width 147 height 19
click at [467, 91] on div "Status ​ Created By ​ ​ DEP ARR" at bounding box center [622, 107] width 1193 height 38
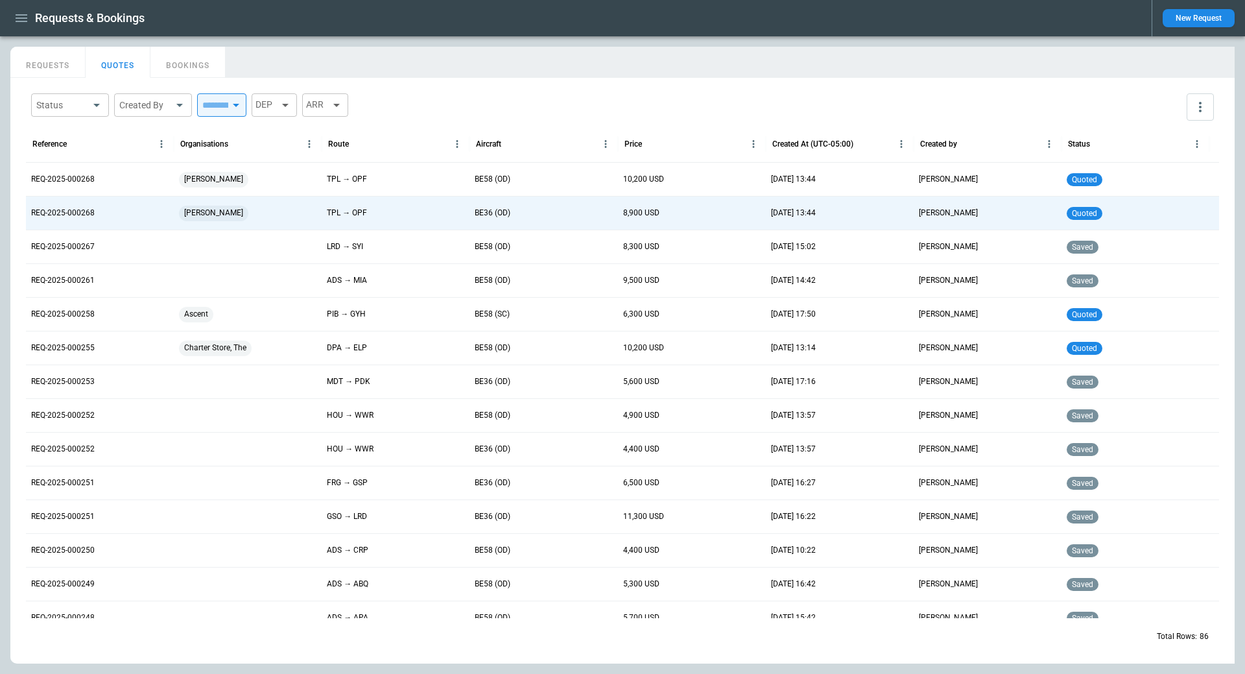
click at [54, 64] on button "REQUESTS" at bounding box center [47, 62] width 75 height 31
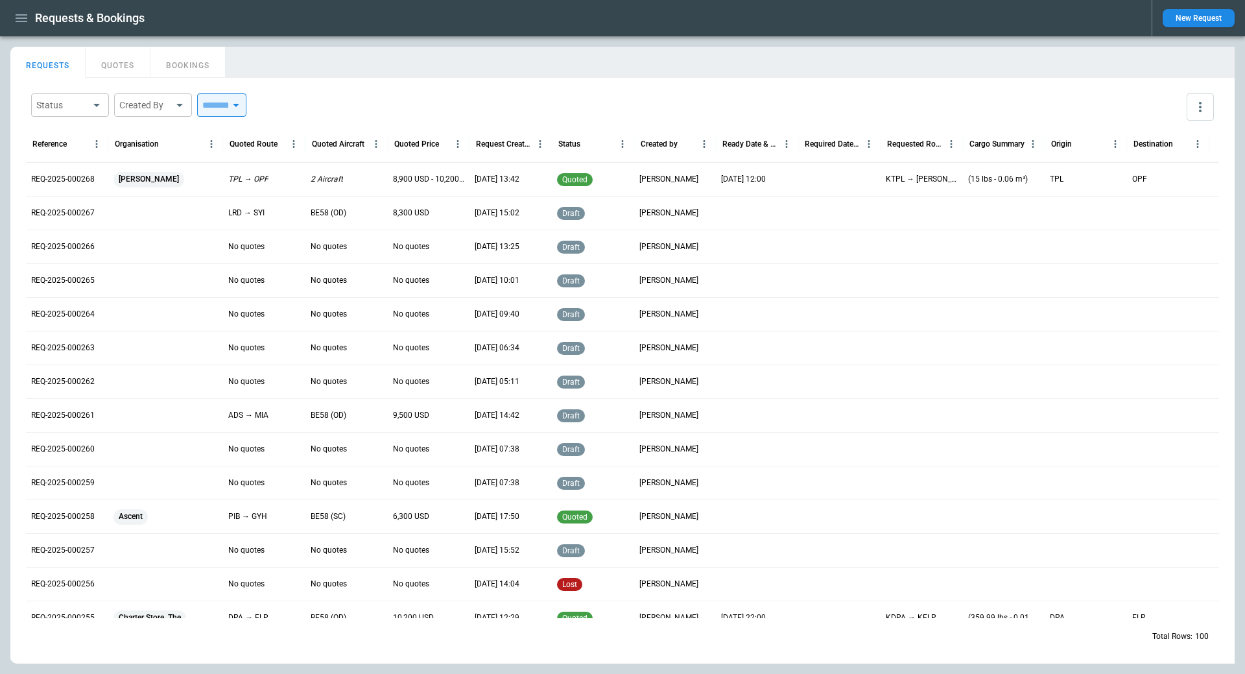
click at [135, 213] on div at bounding box center [165, 213] width 115 height 34
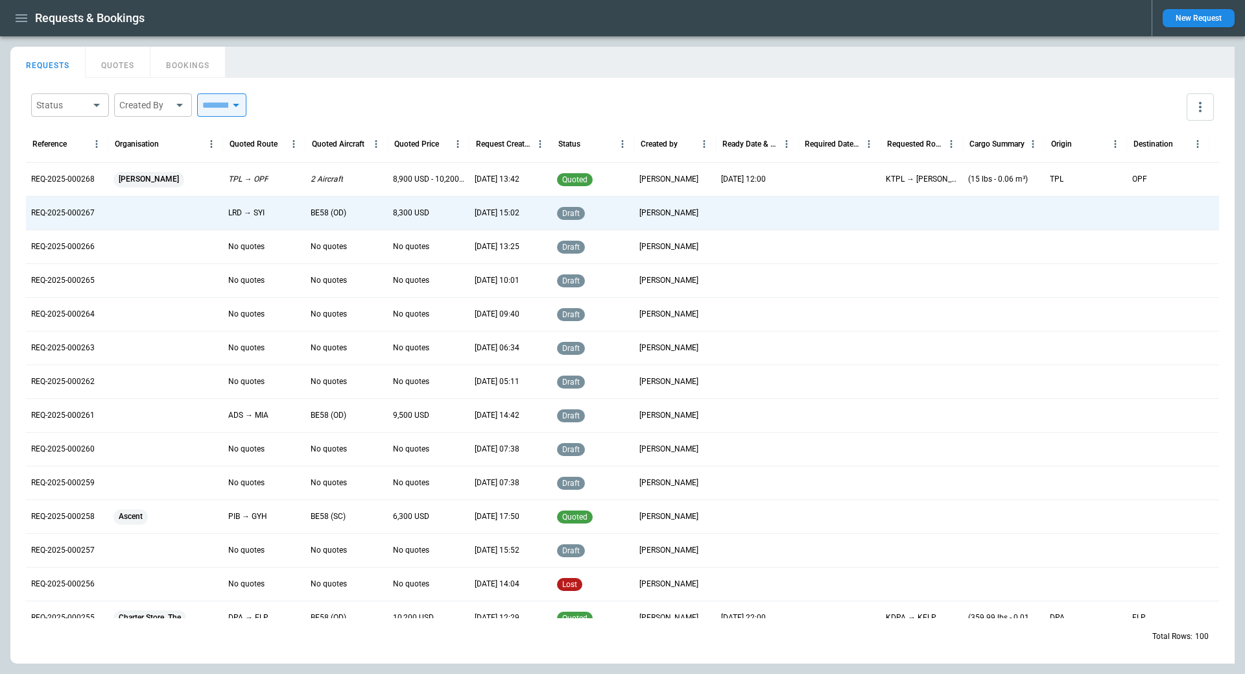
click at [135, 213] on div at bounding box center [165, 213] width 115 height 34
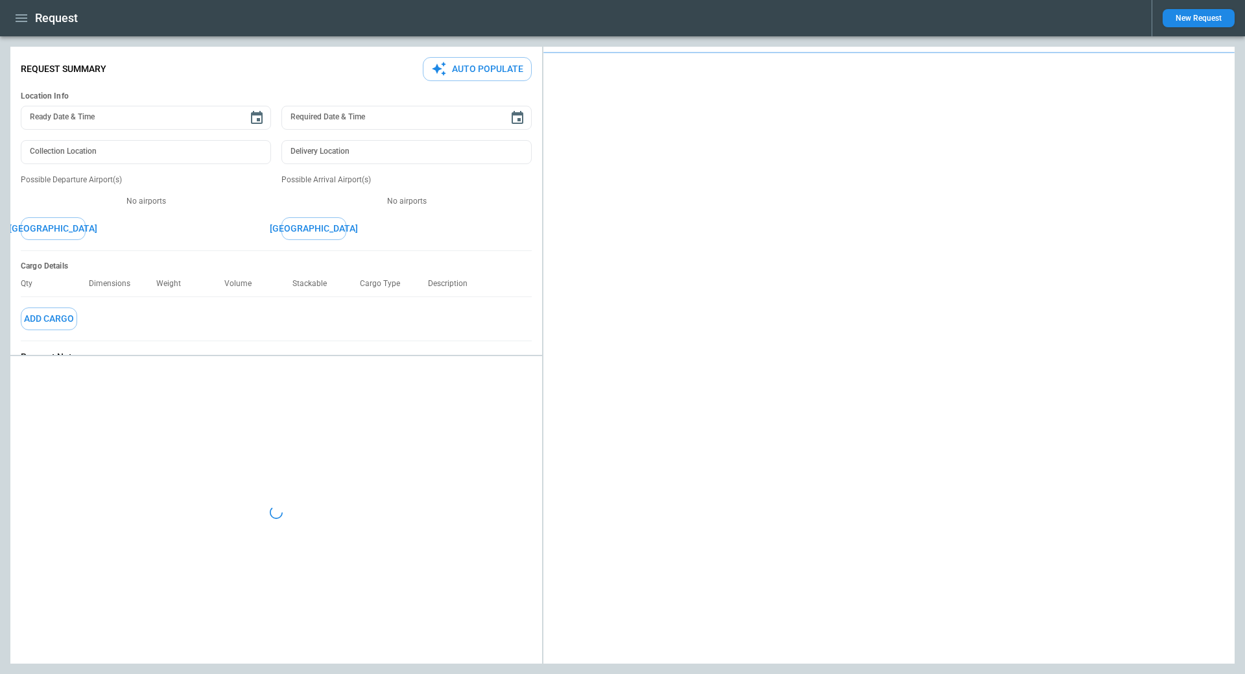
type textarea "*"
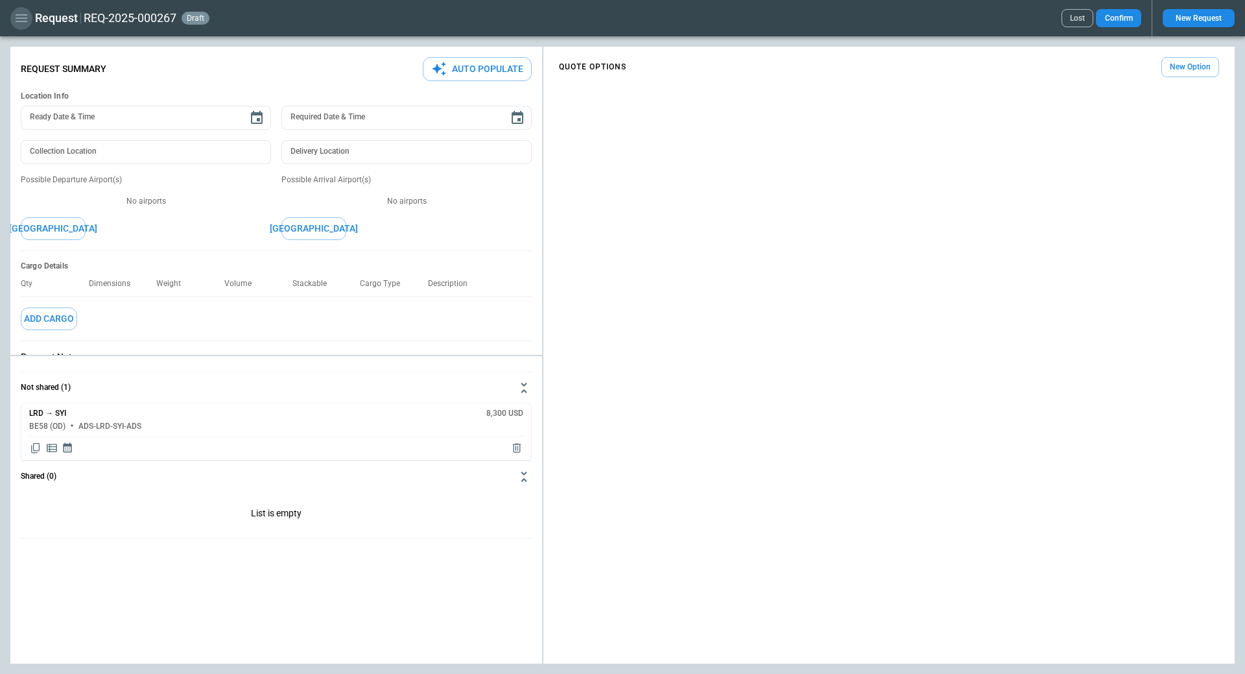
click at [24, 18] on icon "button" at bounding box center [22, 18] width 12 height 8
click at [41, 51] on li "Home" at bounding box center [58, 45] width 97 height 21
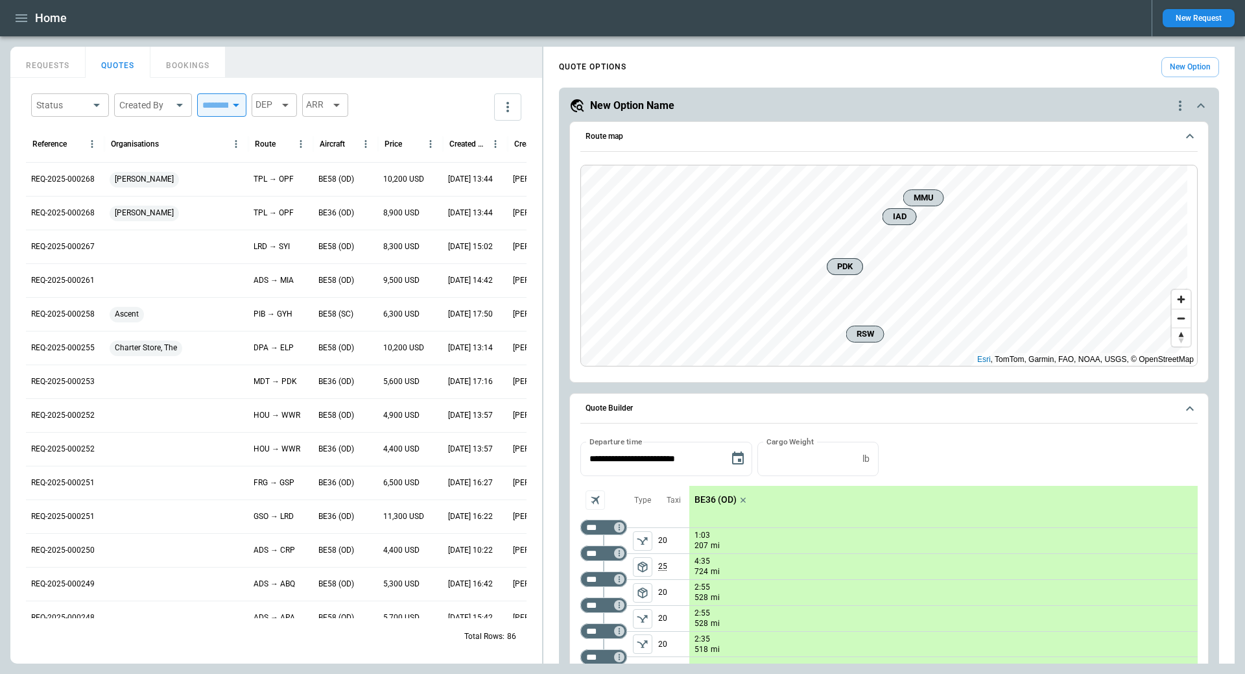
click at [1179, 106] on icon "quote-option-actions" at bounding box center [1180, 105] width 3 height 10
click at [1113, 182] on li "Delete Quote Option" at bounding box center [1121, 184] width 114 height 19
